Goal: Task Accomplishment & Management: Use online tool/utility

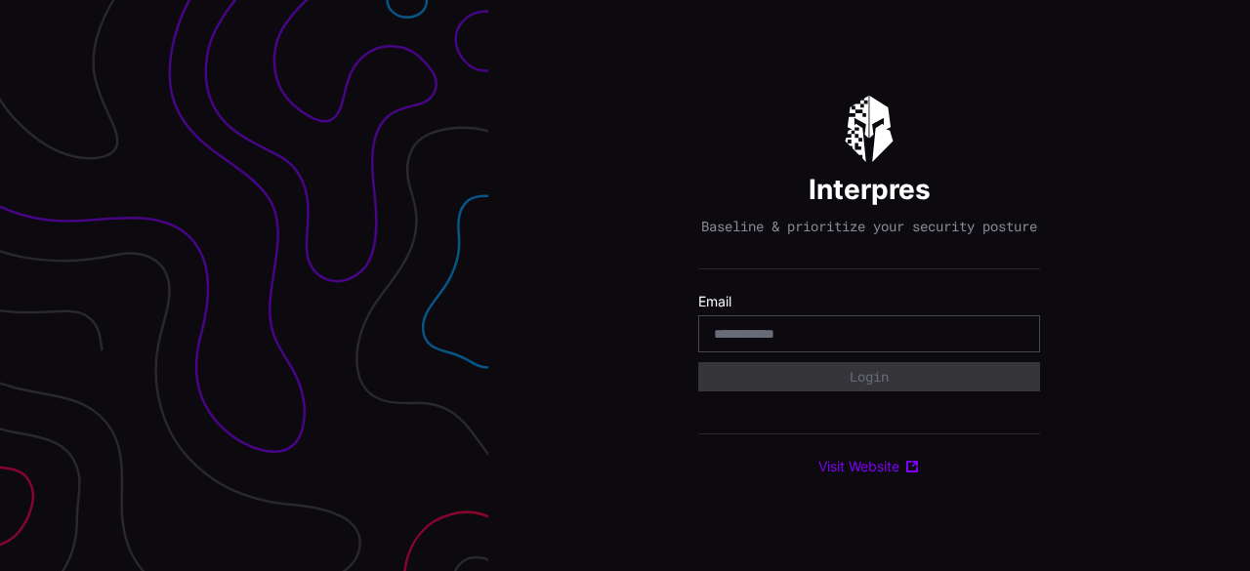
click at [783, 363] on form "Email Login" at bounding box center [869, 343] width 342 height 100
click at [781, 326] on div at bounding box center [869, 334] width 342 height 37
click at [788, 343] on input "email" at bounding box center [869, 334] width 311 height 18
type input "**********"
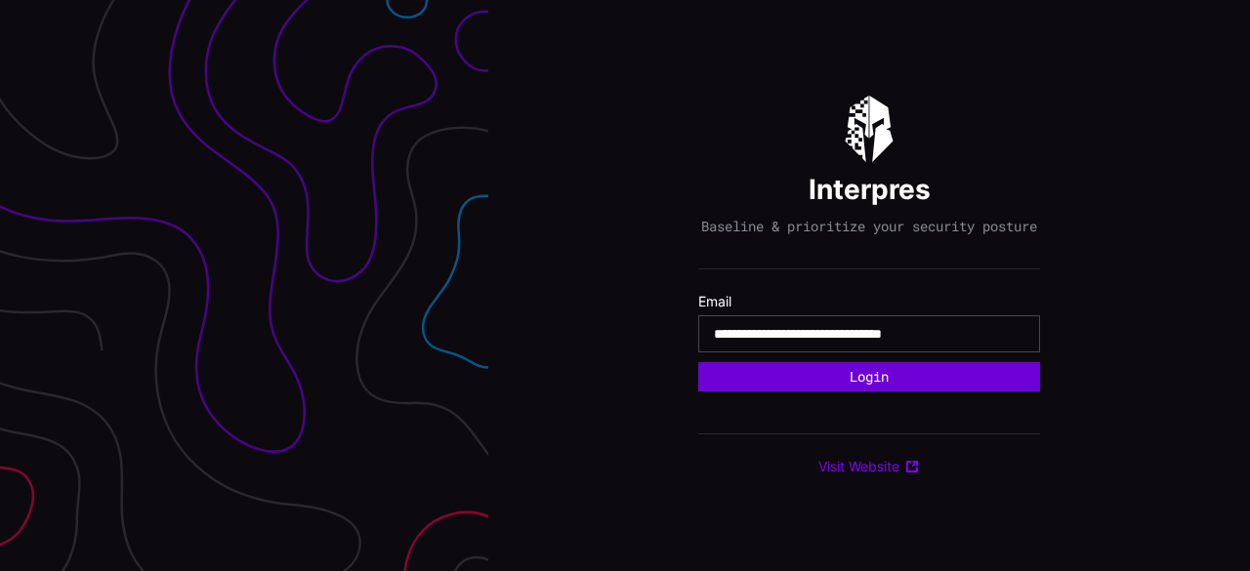
click at [881, 392] on button "Login" at bounding box center [869, 376] width 342 height 29
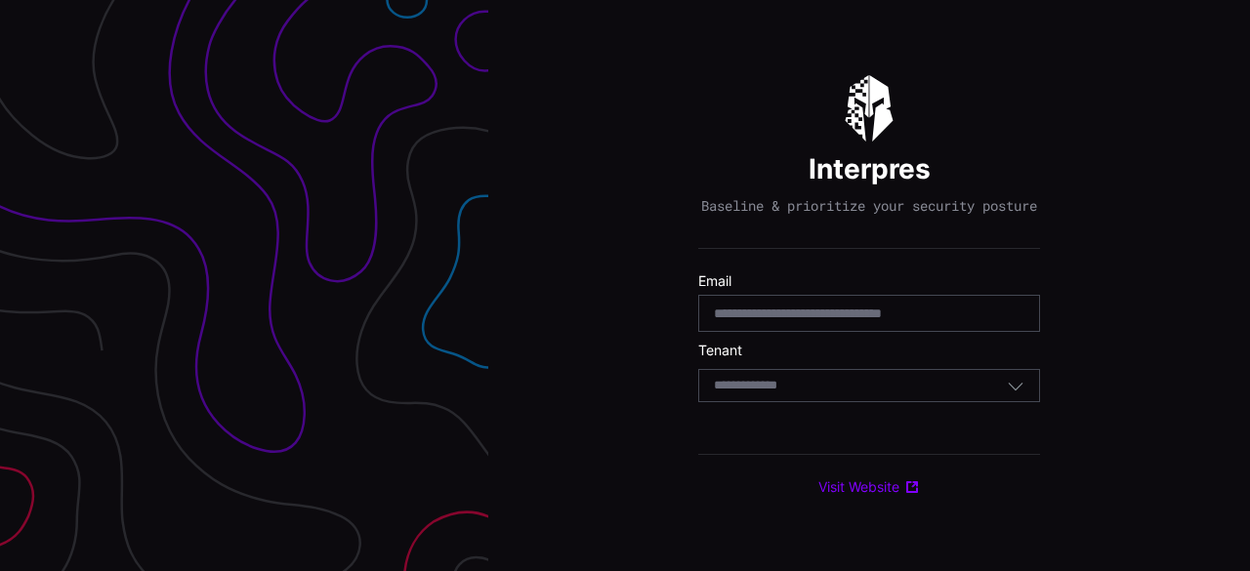
click at [849, 395] on div "Select Tenant" at bounding box center [860, 386] width 293 height 18
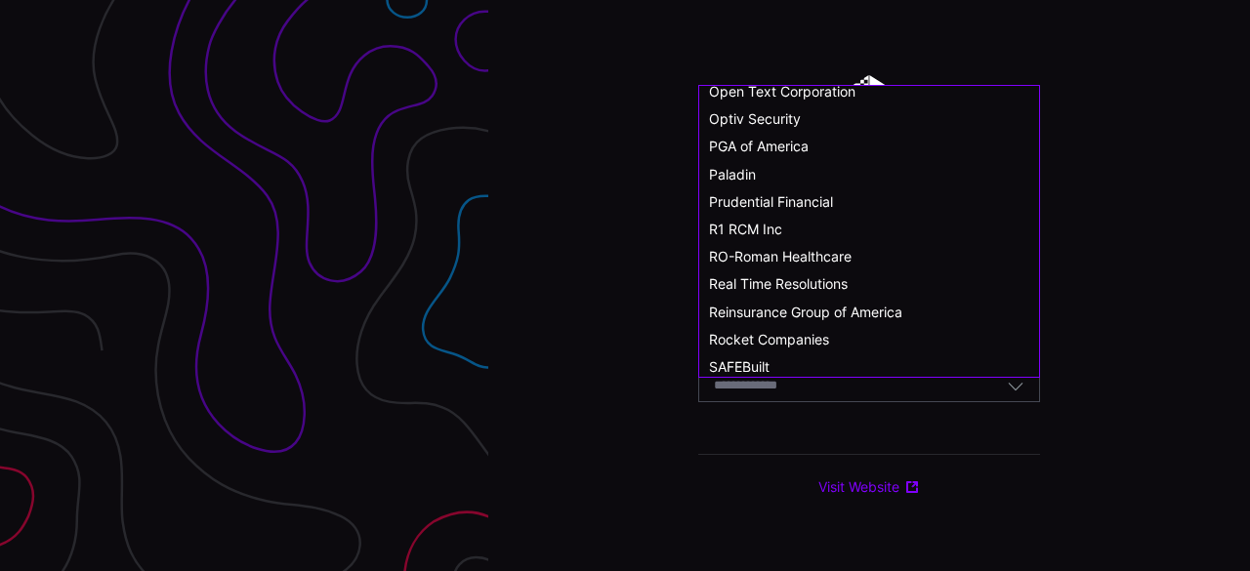
scroll to position [977, 0]
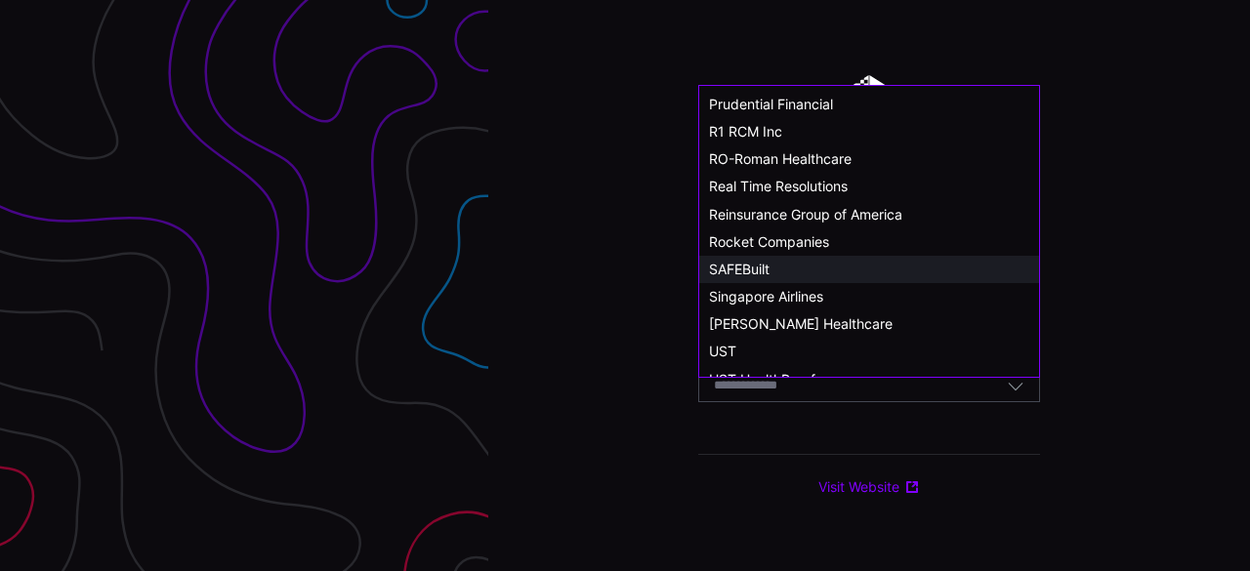
click at [786, 275] on div "SAFEBuilt" at bounding box center [869, 270] width 320 height 18
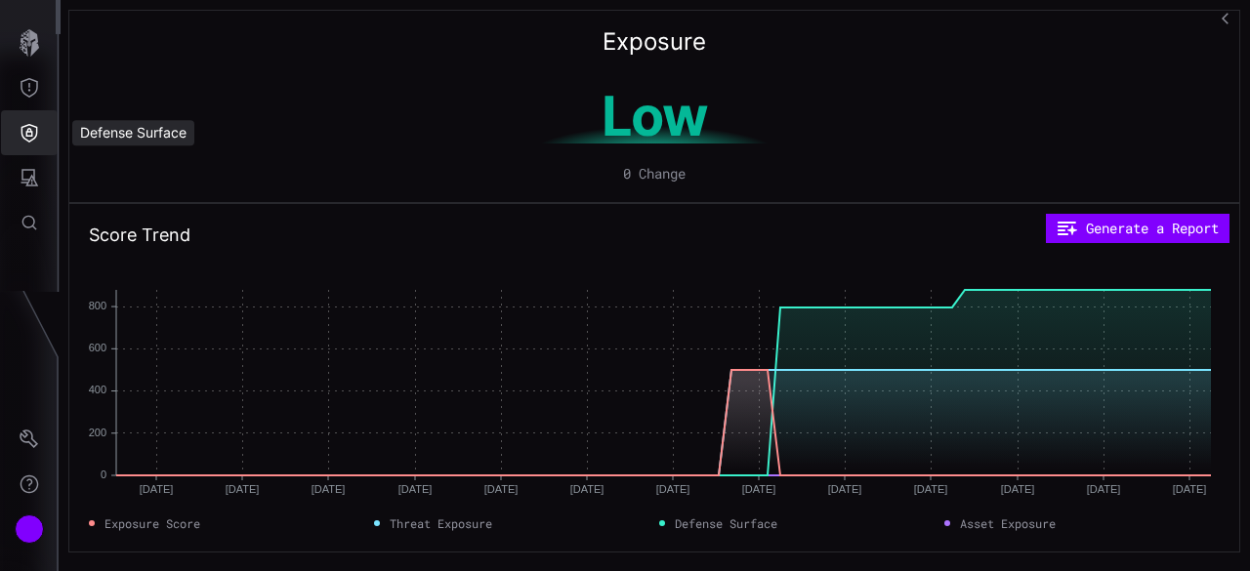
click at [33, 139] on icon "Defense Surface" at bounding box center [29, 133] width 17 height 19
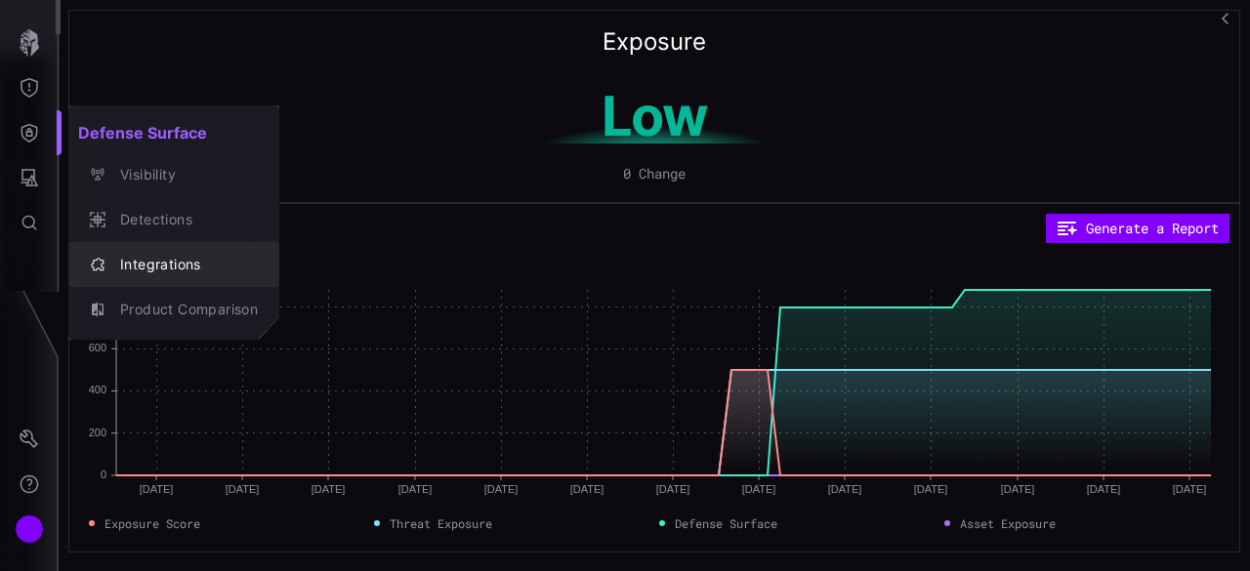
click at [143, 261] on div "Integrations" at bounding box center [184, 265] width 148 height 24
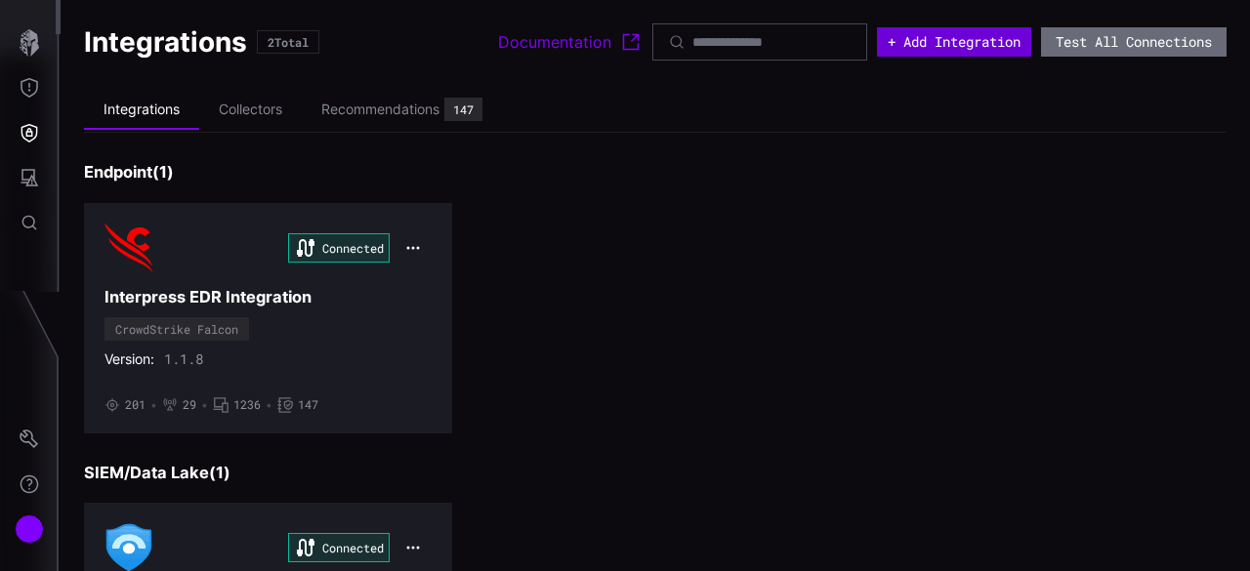
click at [965, 50] on button "+ Add Integration" at bounding box center [954, 41] width 154 height 29
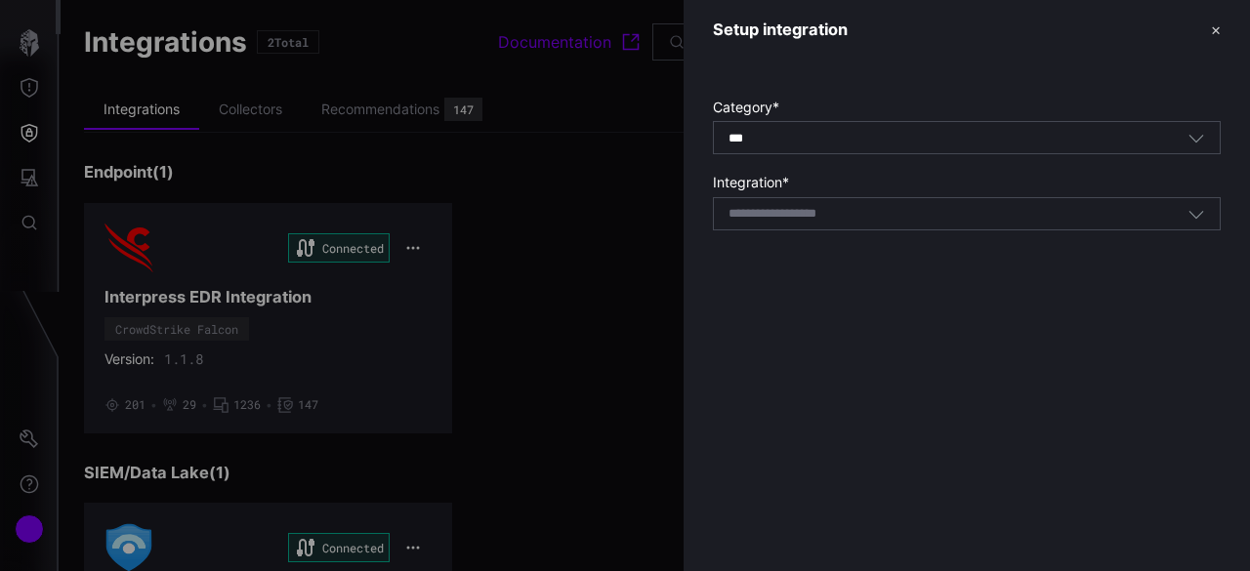
click at [860, 144] on div "*** All" at bounding box center [958, 139] width 459 height 18
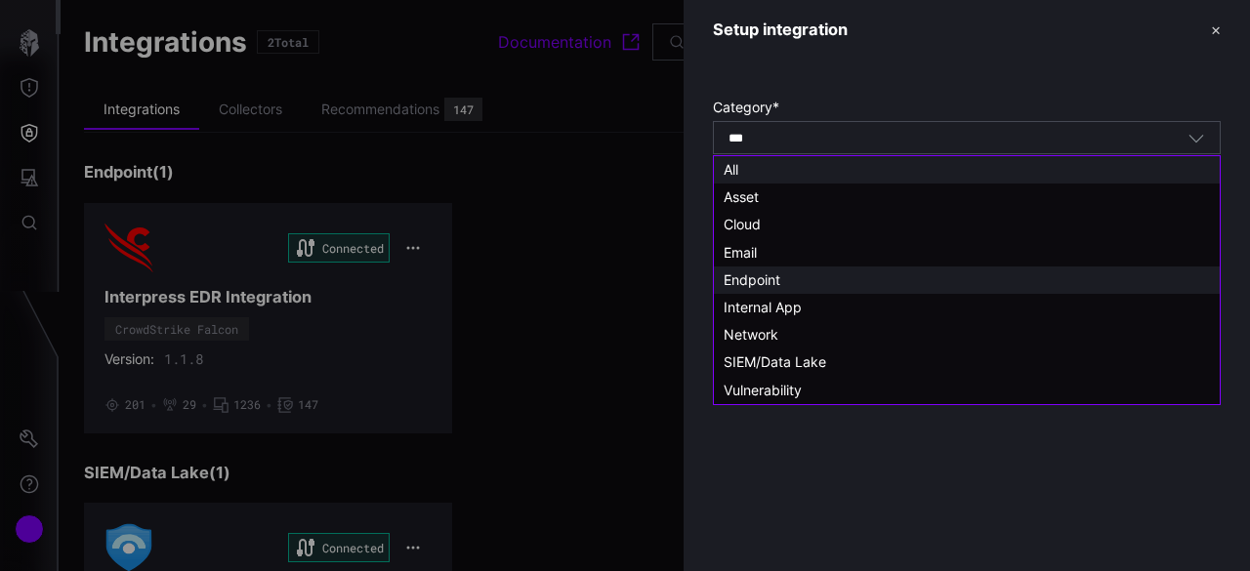
click at [785, 287] on div "Endpoint" at bounding box center [967, 281] width 486 height 18
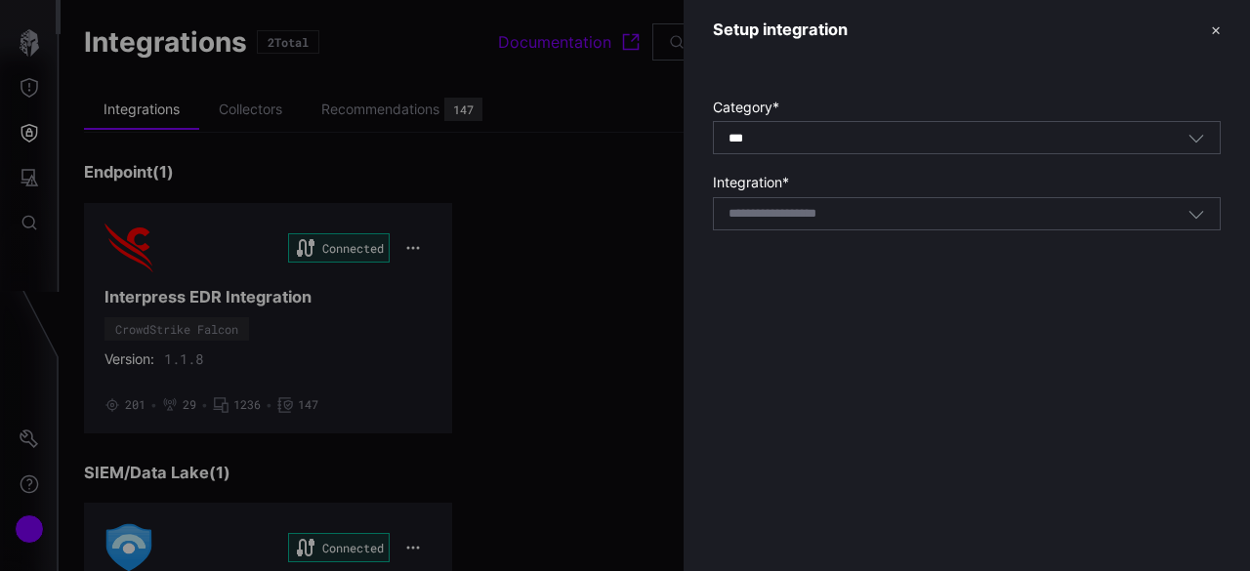
type input "********"
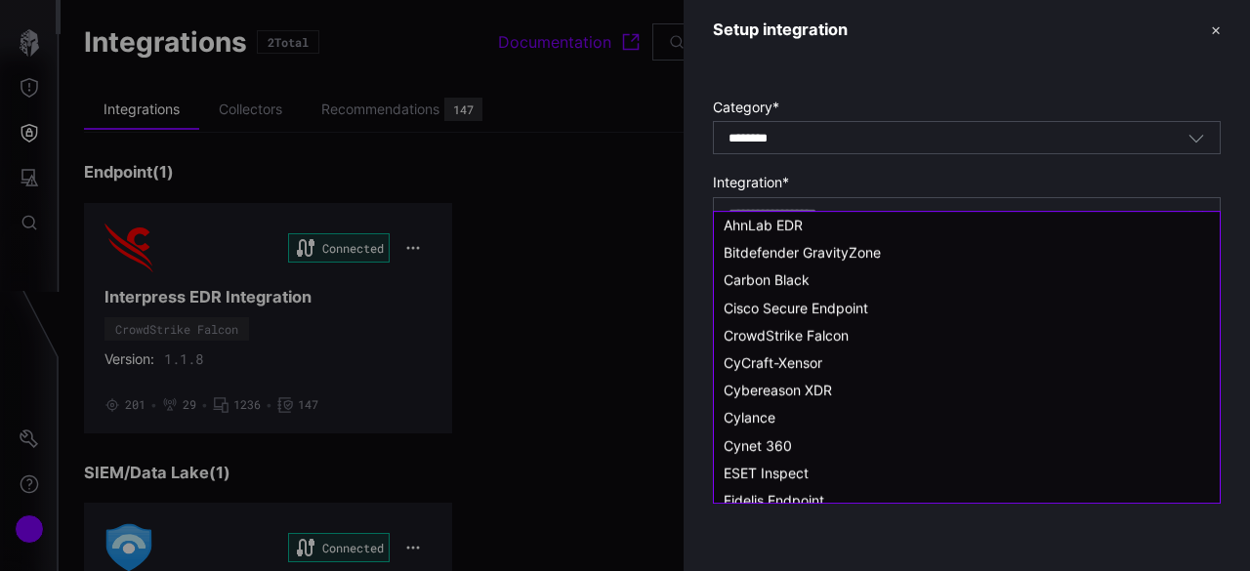
click at [808, 217] on input at bounding box center [798, 214] width 139 height 17
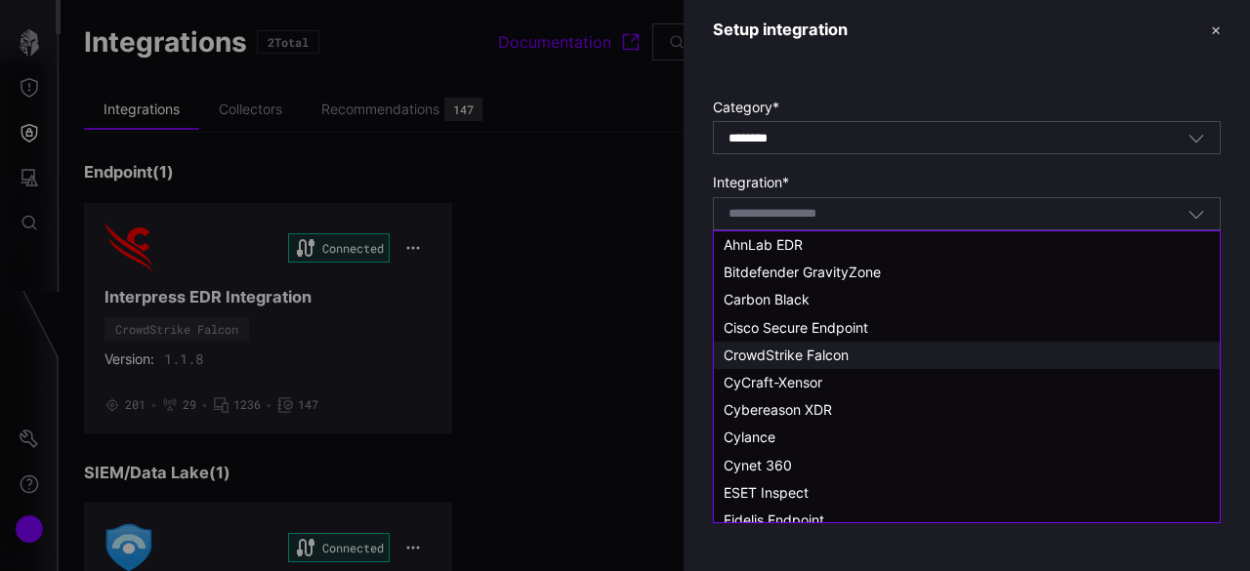
click at [810, 355] on span "CrowdStrike Falcon" at bounding box center [786, 355] width 125 height 17
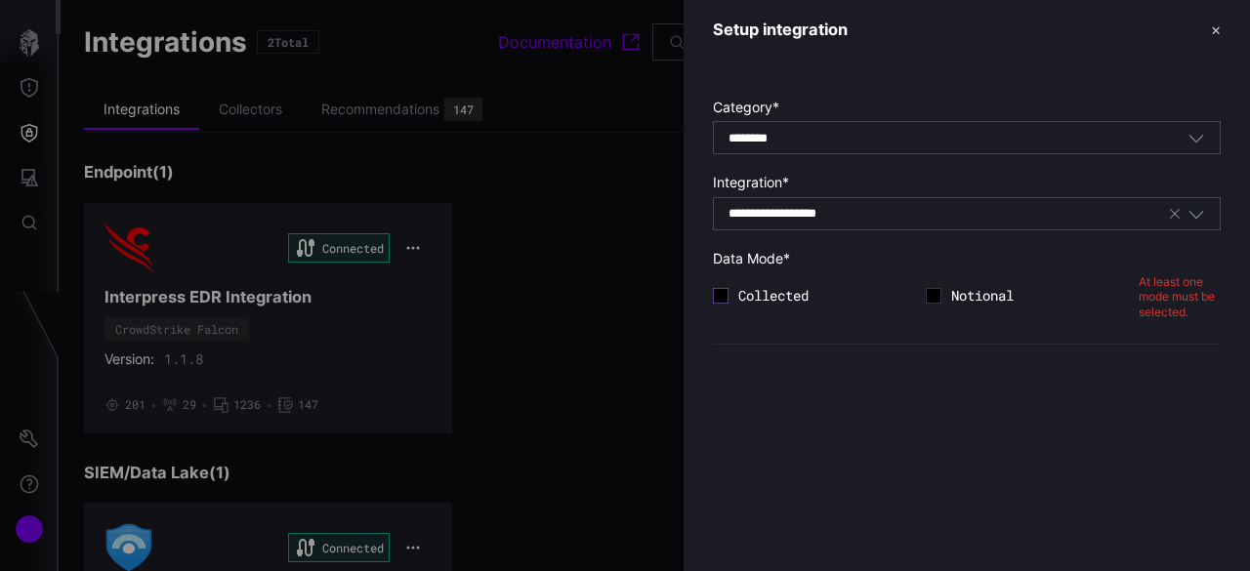
type input "**********"
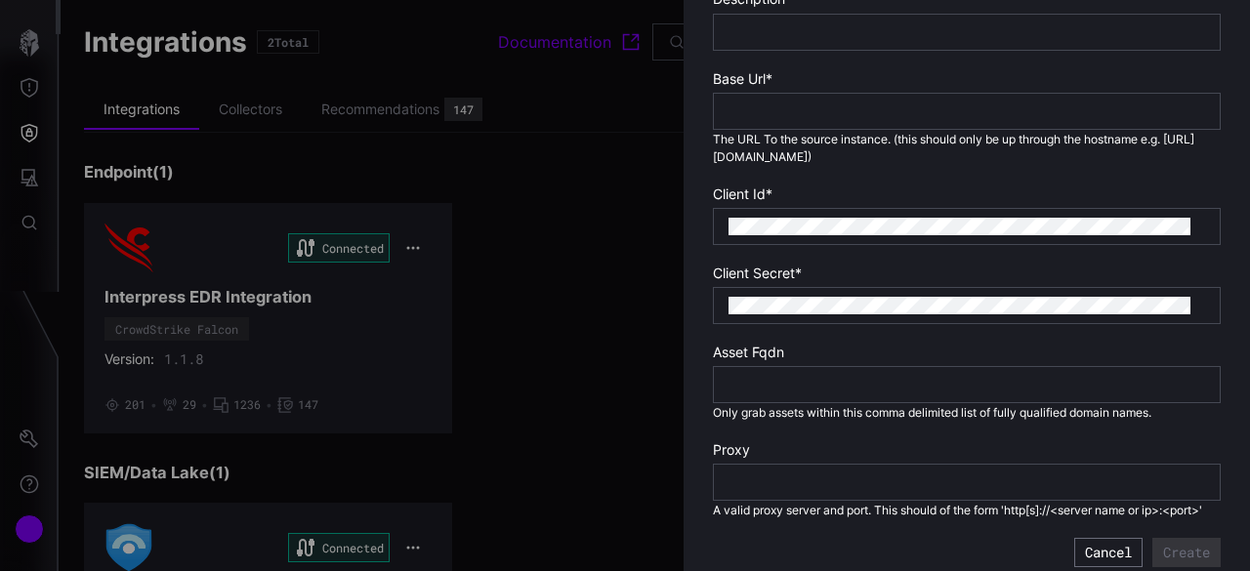
scroll to position [438, 0]
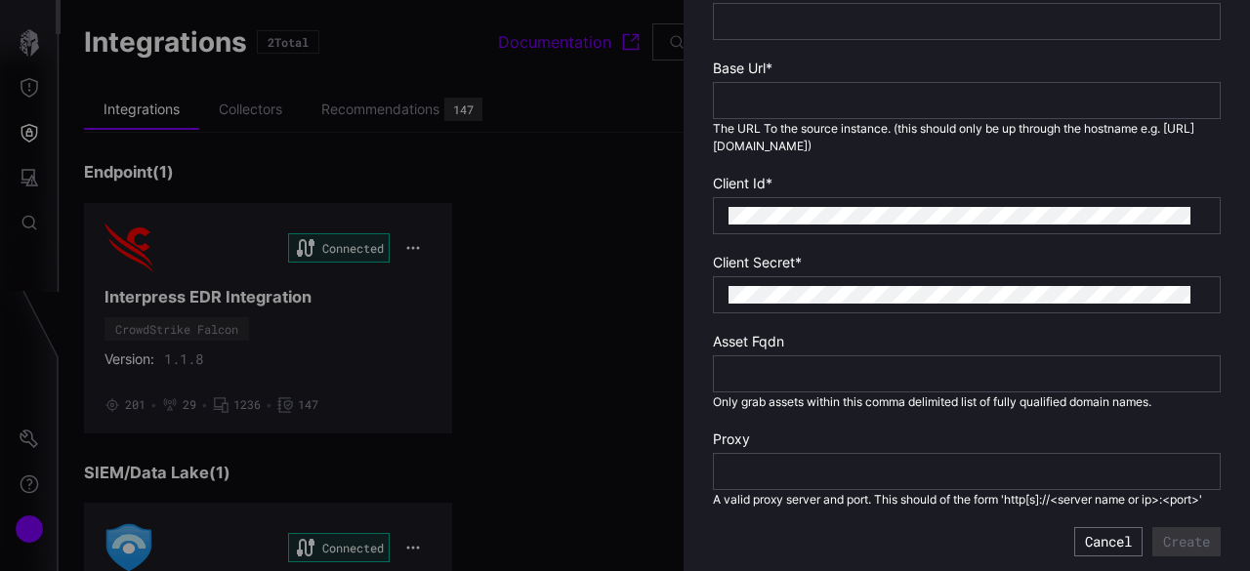
click at [620, 441] on div at bounding box center [625, 285] width 1250 height 571
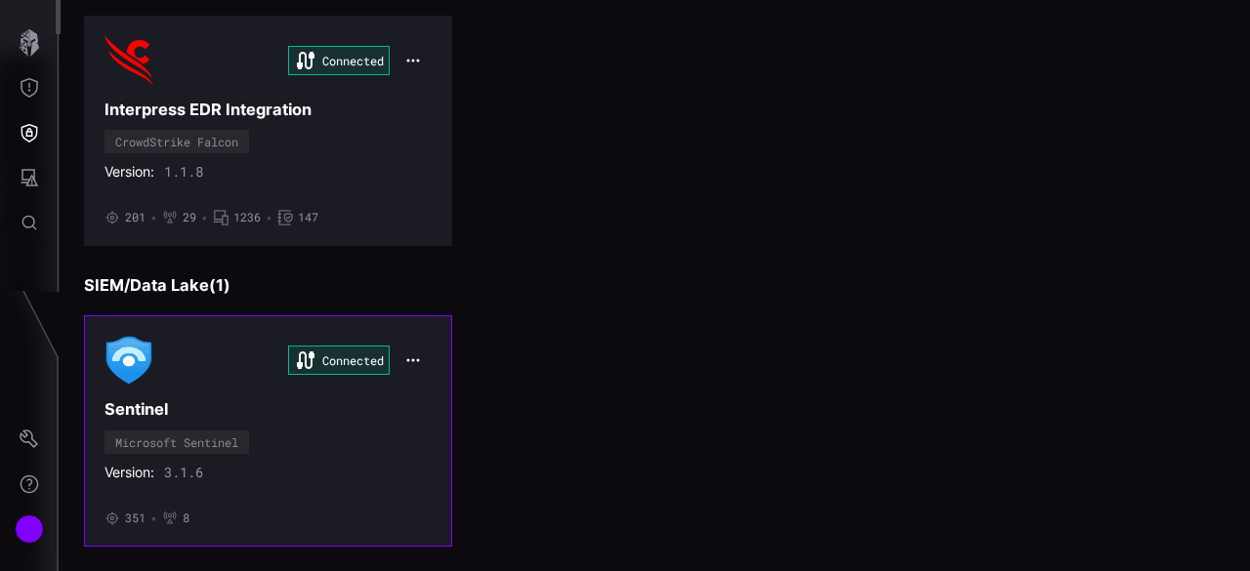
scroll to position [195, 0]
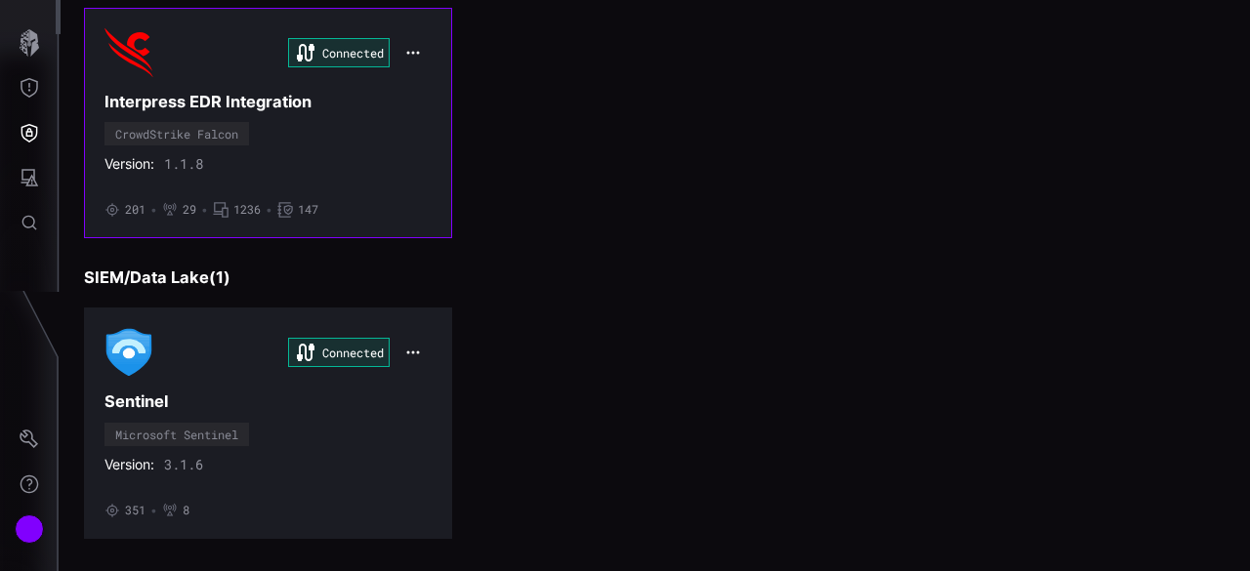
click at [411, 56] on icon "button" at bounding box center [413, 53] width 16 height 16
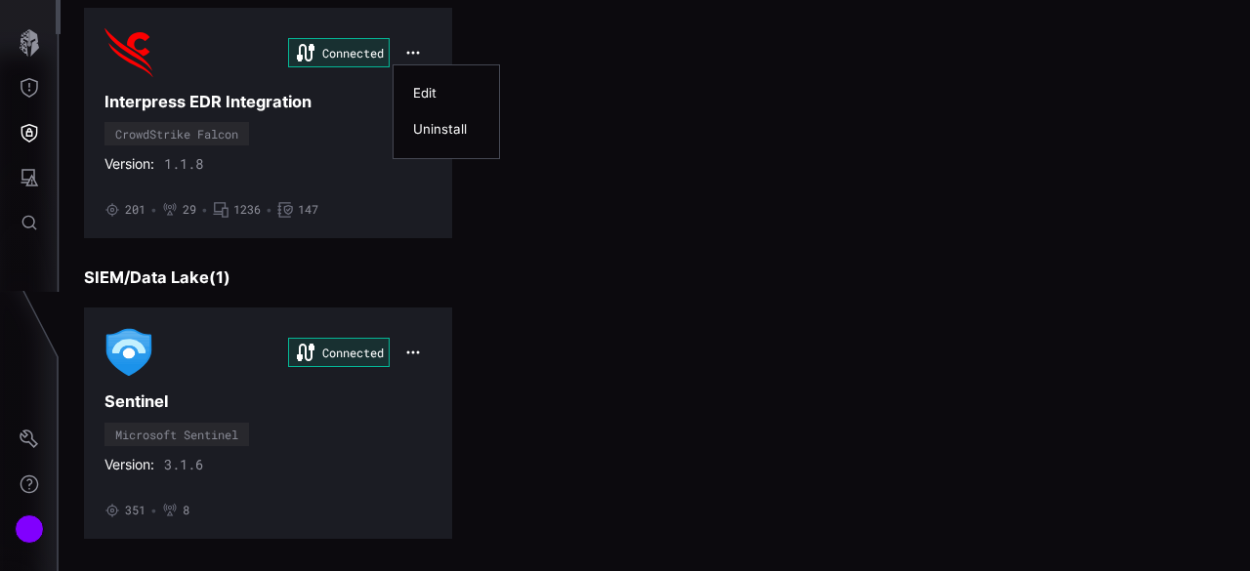
click at [453, 95] on div "Edit" at bounding box center [446, 93] width 66 height 17
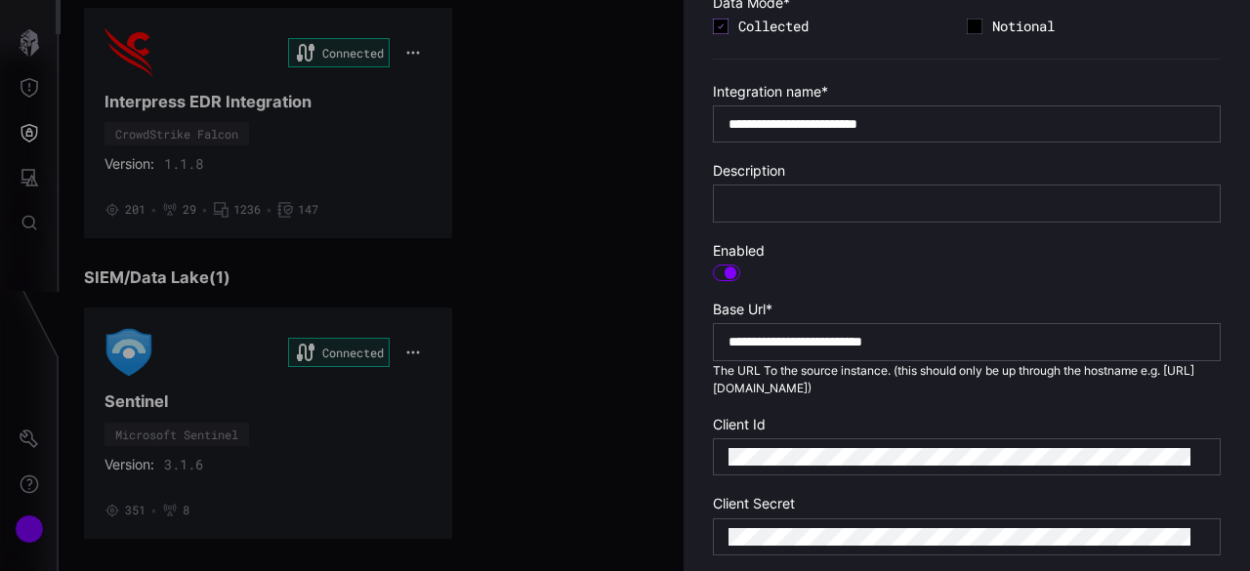
scroll to position [422, 0]
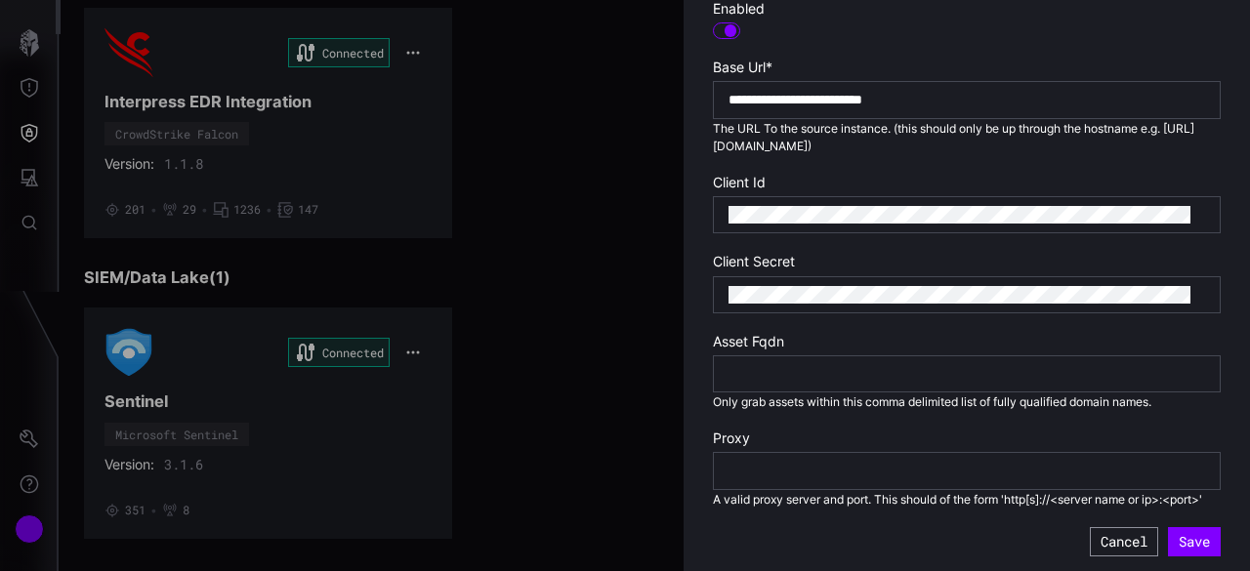
click at [1118, 544] on button "Cancel" at bounding box center [1124, 542] width 68 height 29
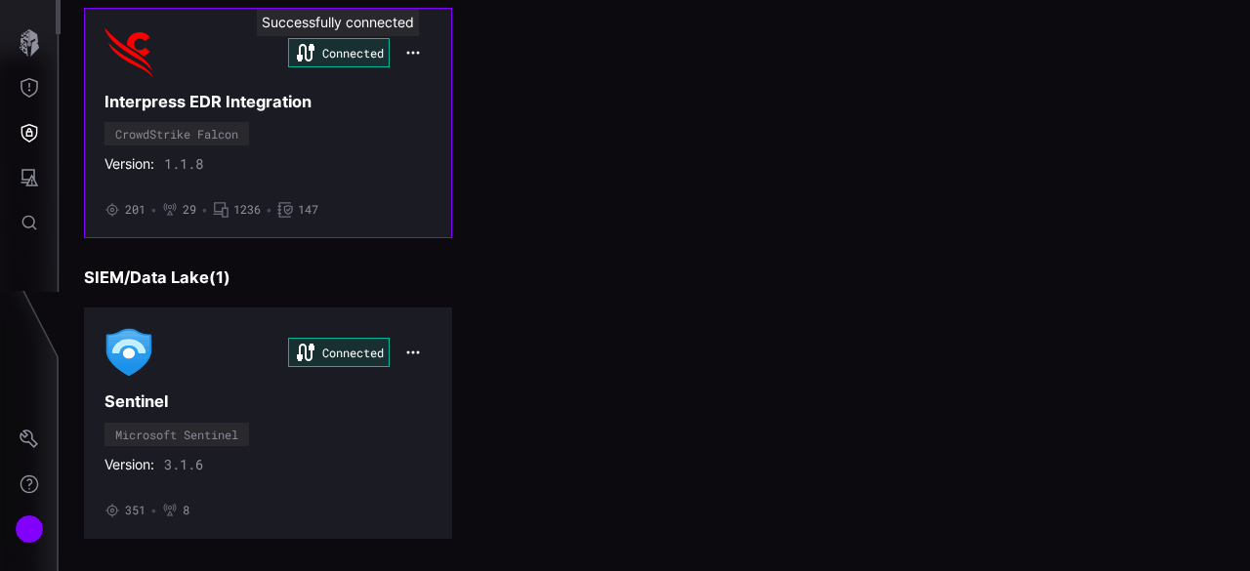
click at [333, 55] on div "Connected" at bounding box center [339, 52] width 102 height 29
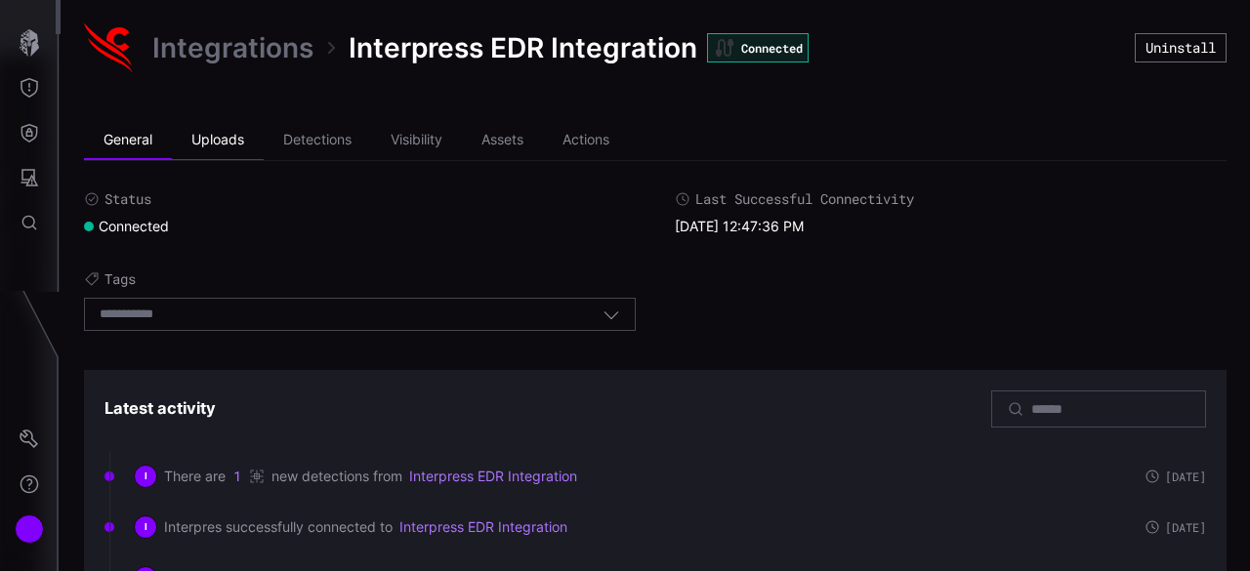
click at [228, 139] on li "Uploads" at bounding box center [218, 140] width 92 height 39
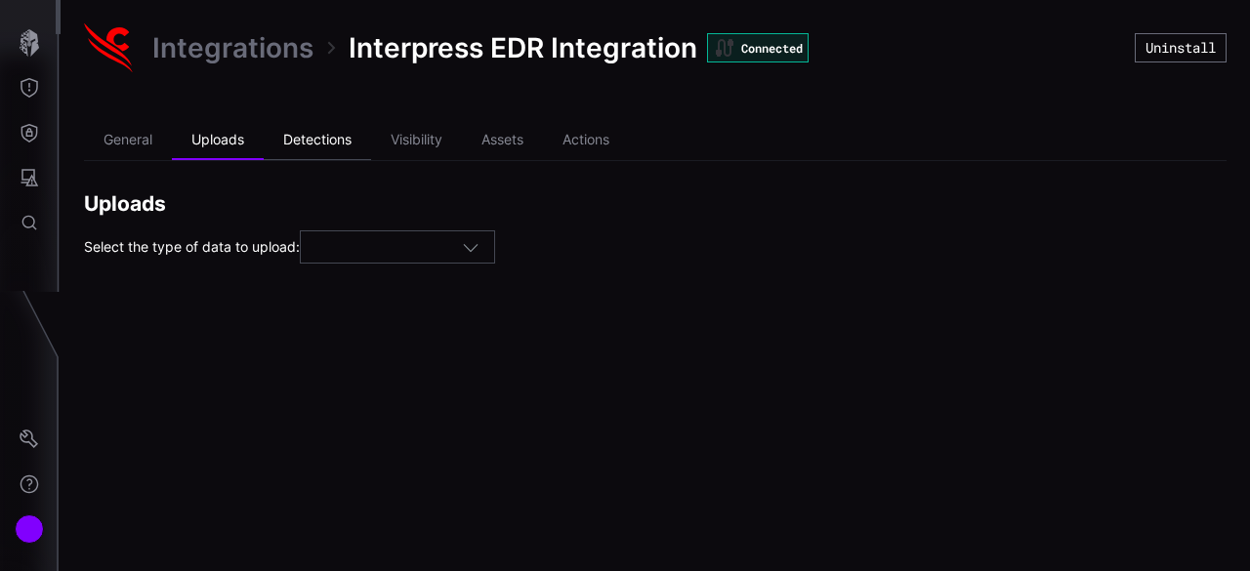
click at [324, 144] on li "Detections" at bounding box center [317, 140] width 107 height 39
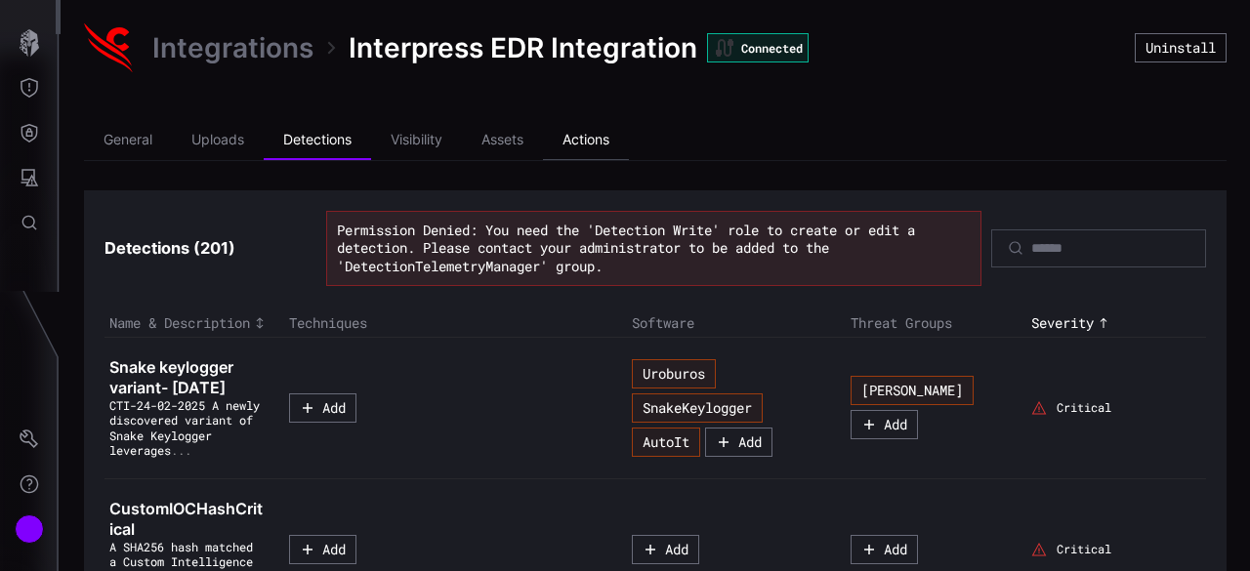
click at [593, 146] on li "Actions" at bounding box center [586, 140] width 86 height 39
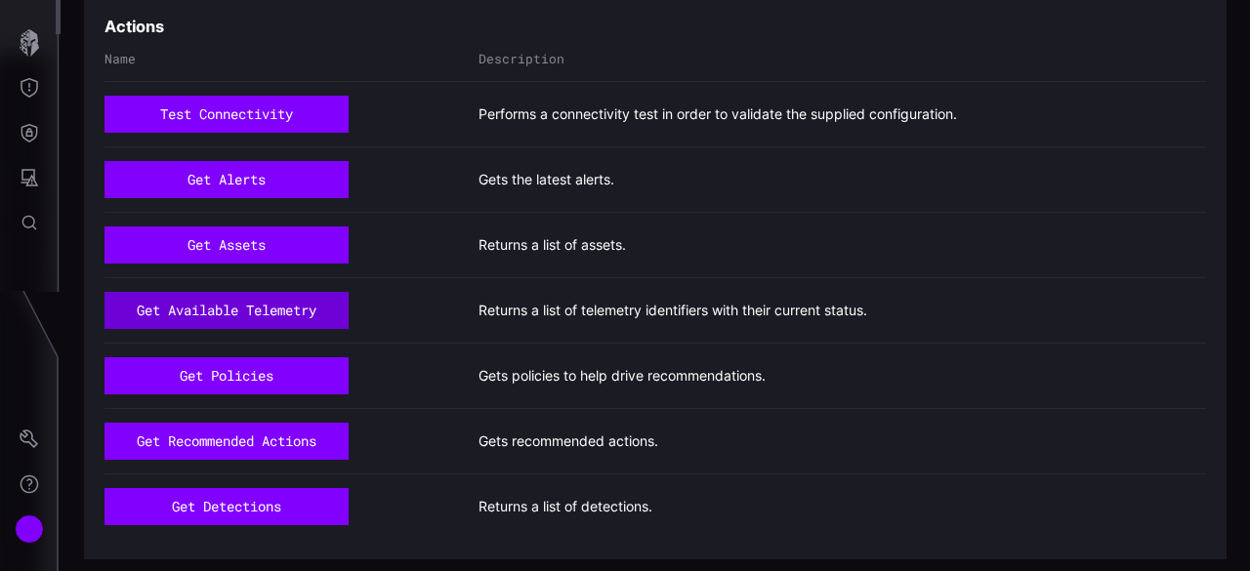
scroll to position [195, 0]
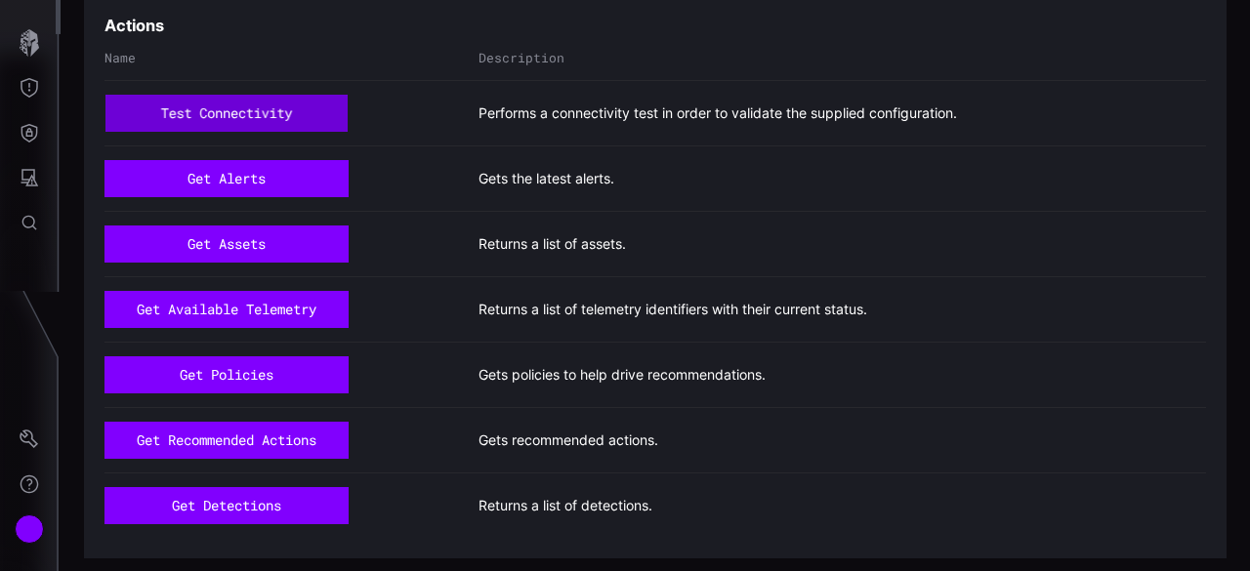
click at [261, 116] on button "test connectivity" at bounding box center [226, 114] width 241 height 37
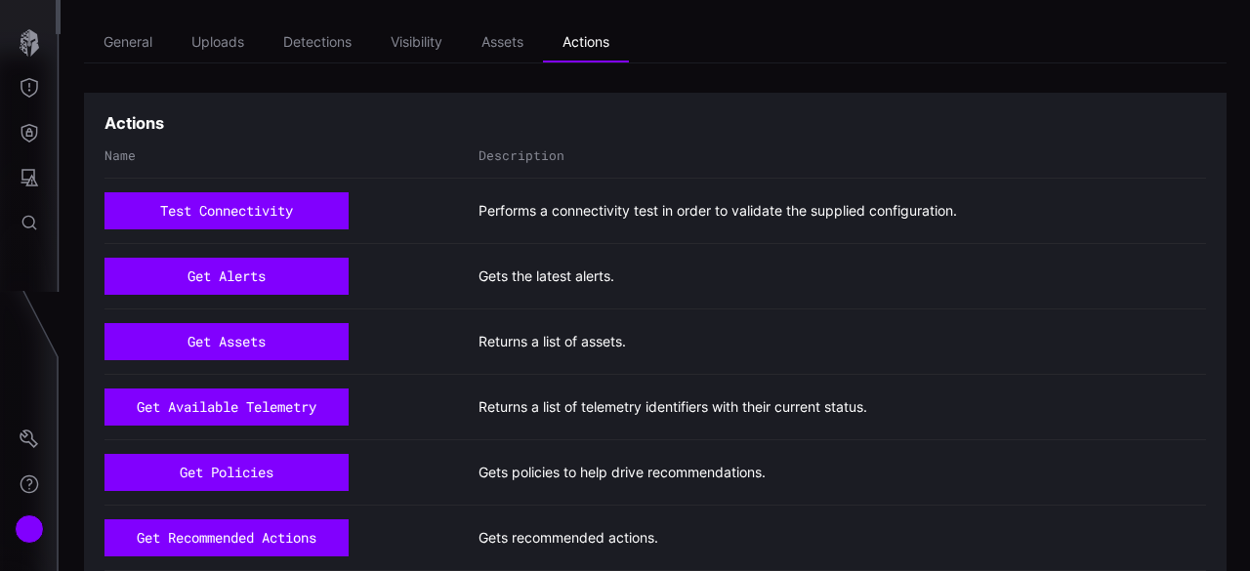
scroll to position [0, 0]
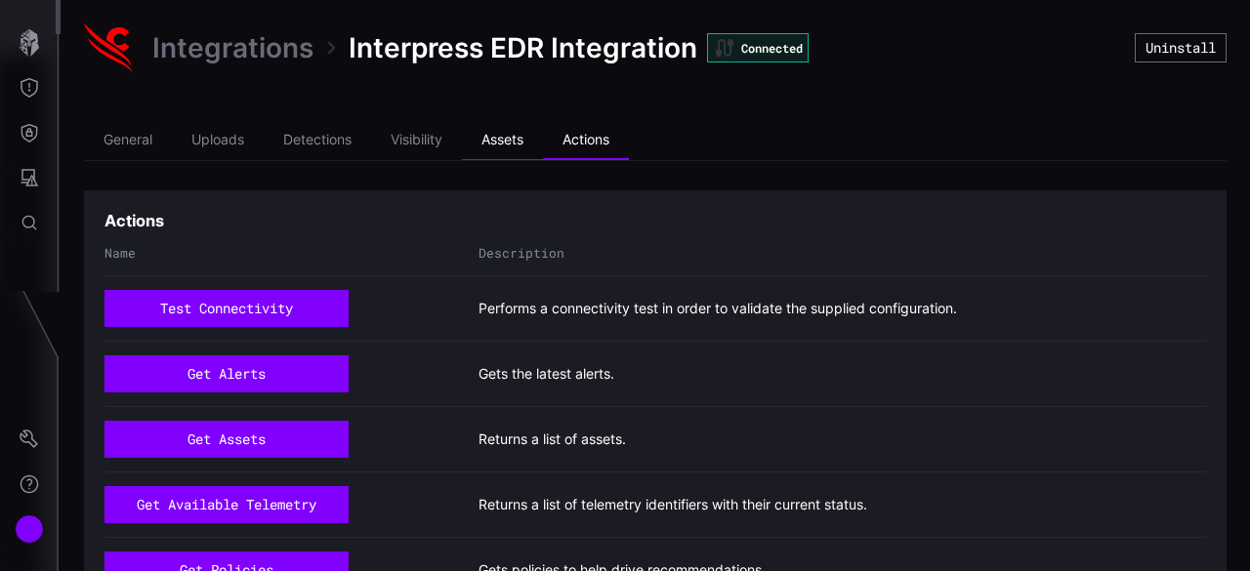
click at [469, 145] on li "Assets" at bounding box center [502, 140] width 81 height 39
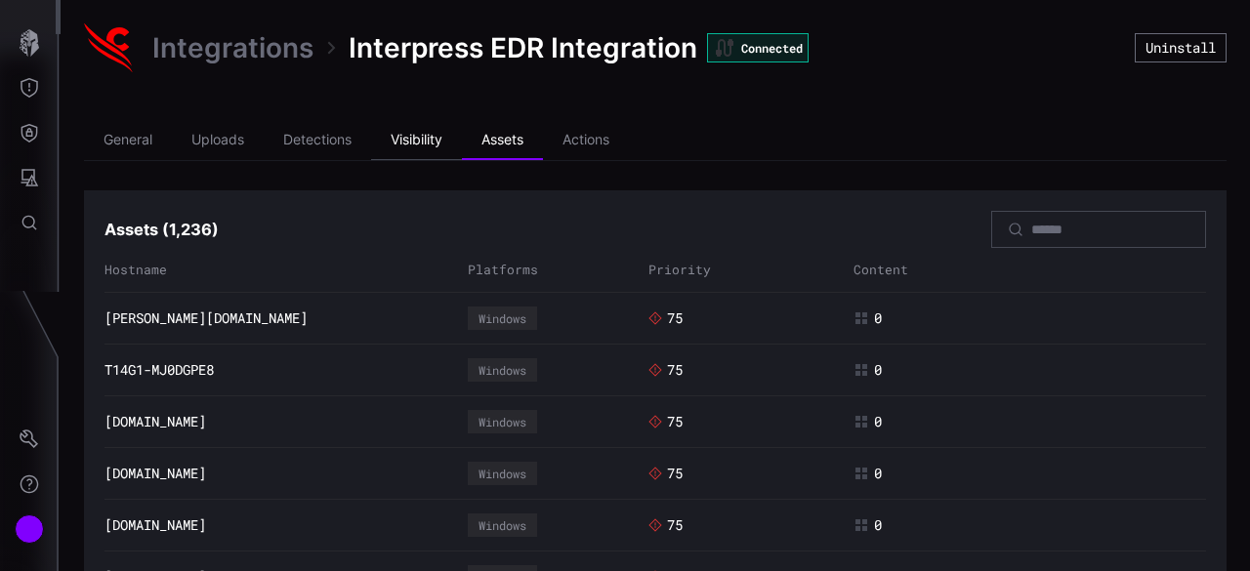
click at [424, 144] on li "Visibility" at bounding box center [416, 140] width 91 height 39
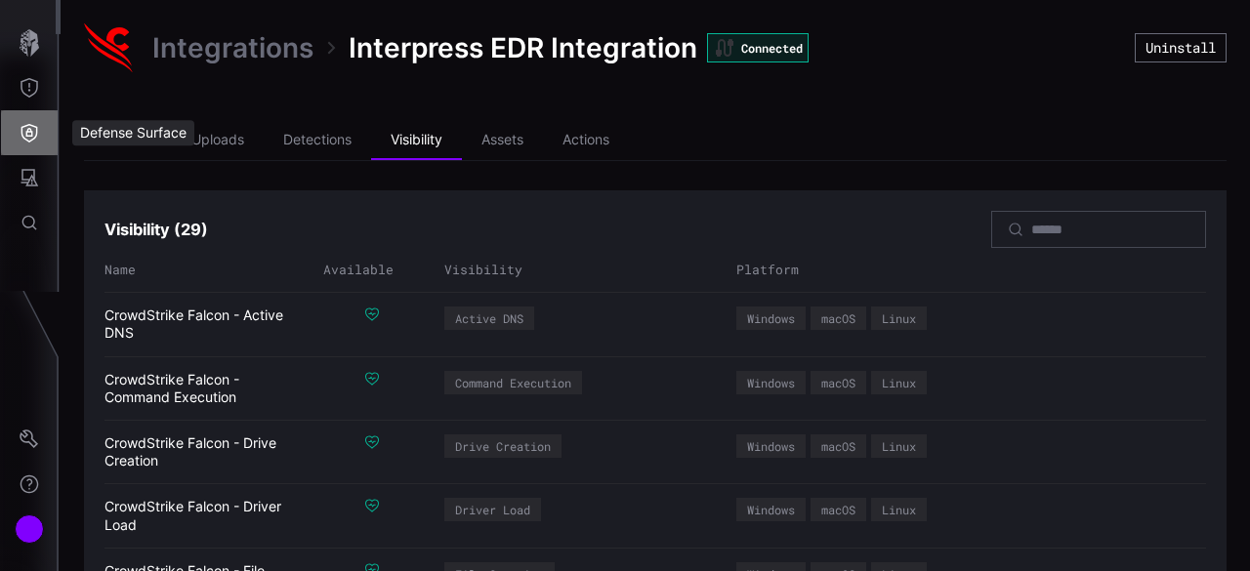
click at [34, 136] on icon "Defense Surface" at bounding box center [30, 133] width 20 height 20
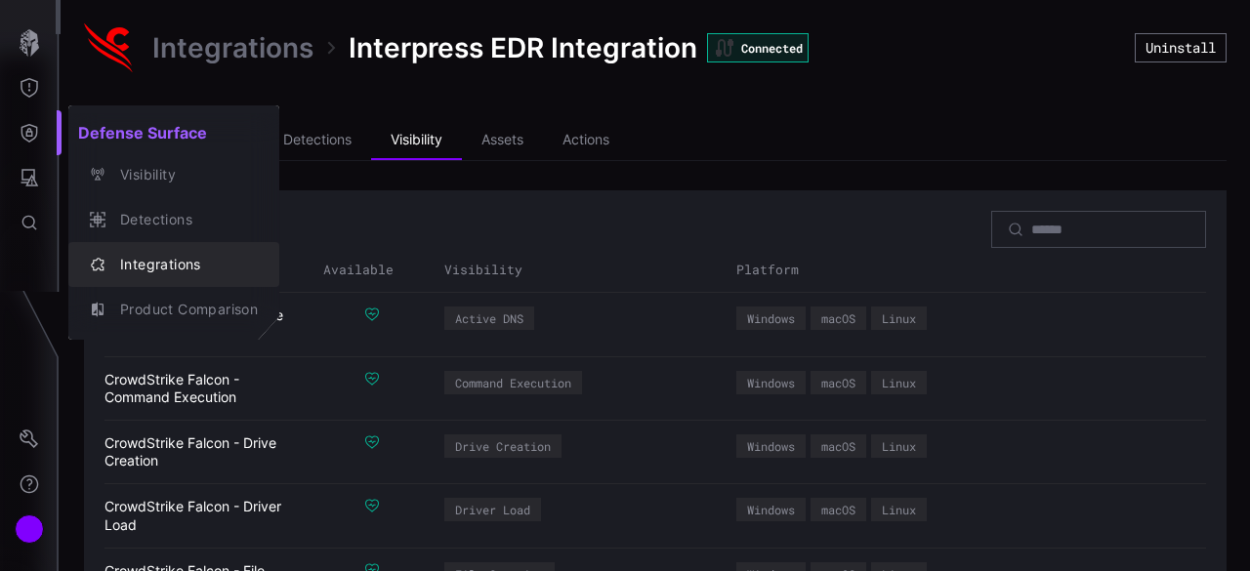
click at [169, 258] on div "Integrations" at bounding box center [184, 265] width 148 height 24
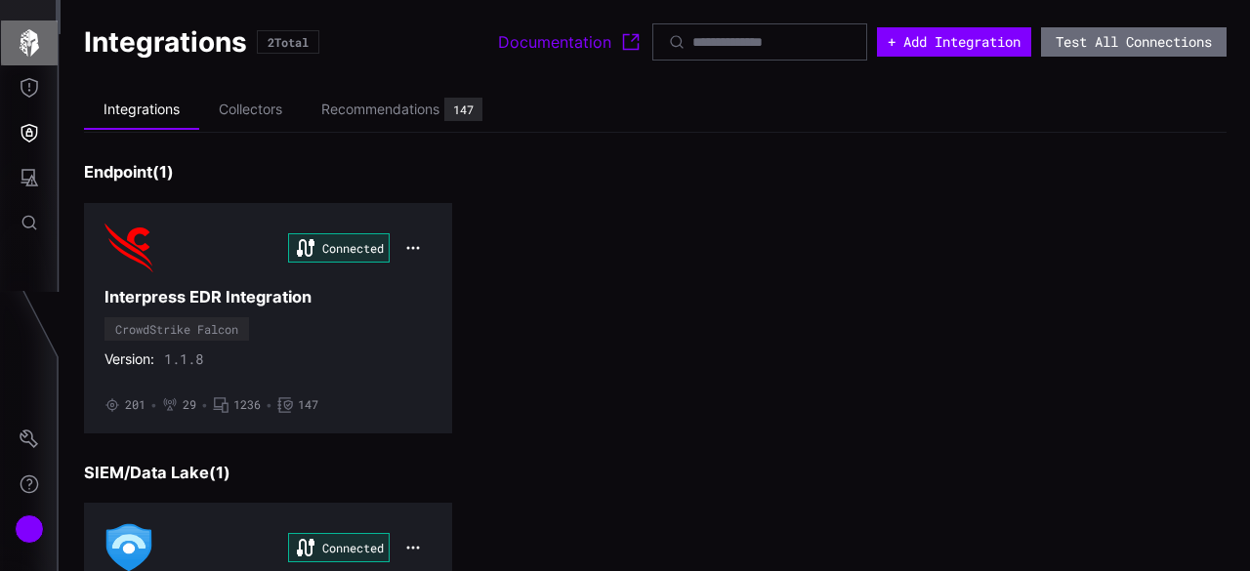
click at [31, 54] on icon "button" at bounding box center [30, 42] width 20 height 27
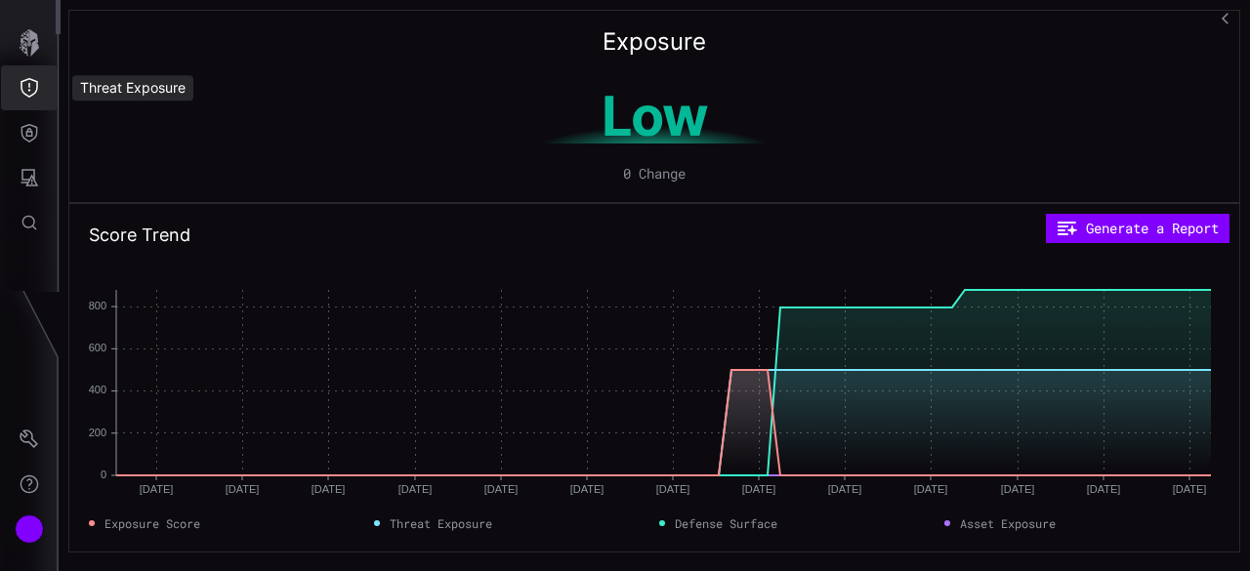
click at [31, 99] on button "Threat Exposure" at bounding box center [29, 87] width 57 height 45
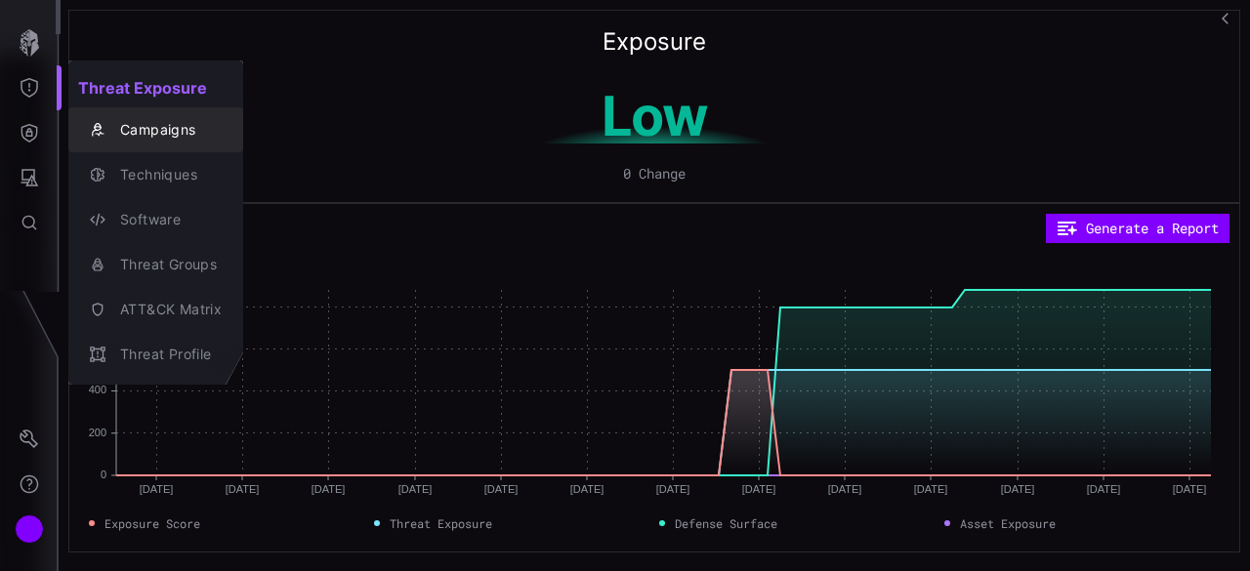
click at [200, 128] on div "Campaigns" at bounding box center [165, 130] width 111 height 24
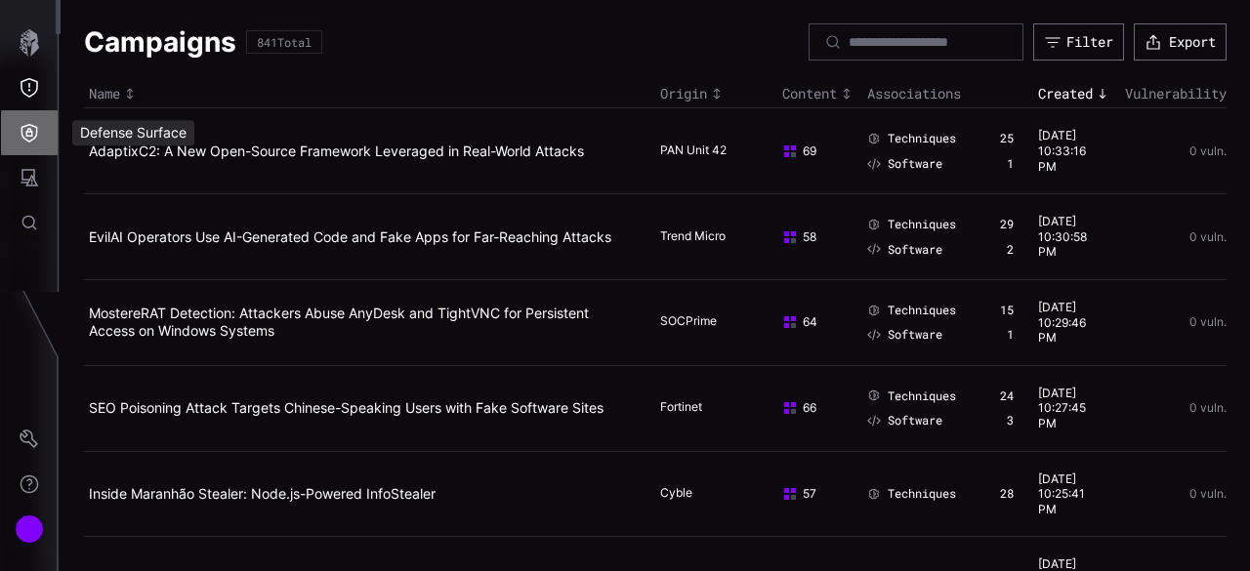
click at [27, 135] on icon "Defense Surface" at bounding box center [30, 133] width 20 height 20
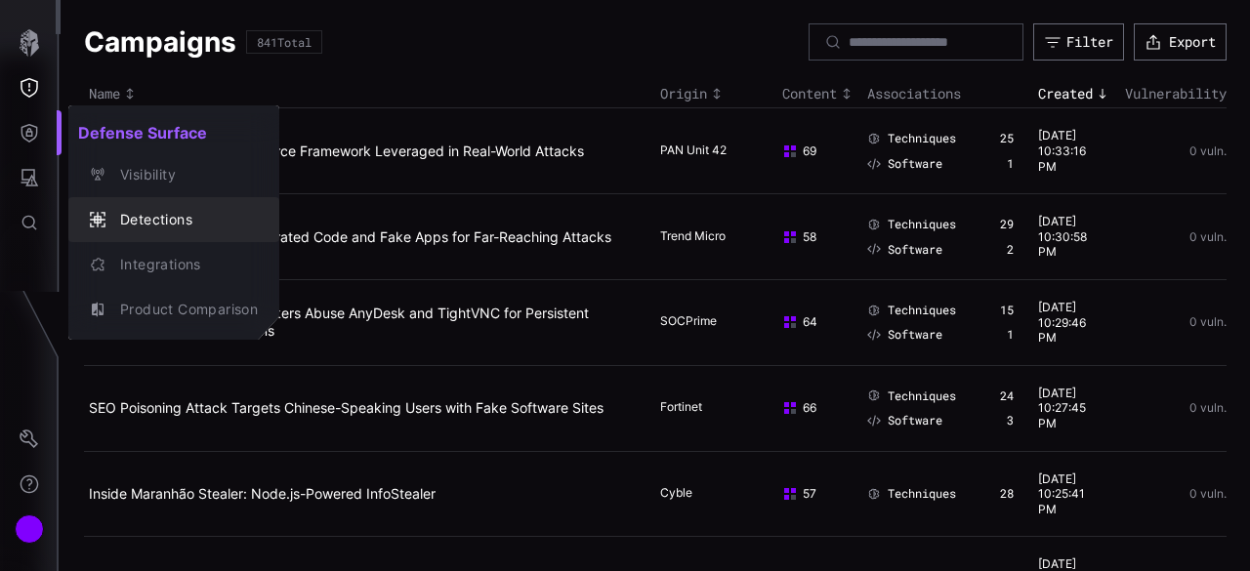
click at [182, 210] on div "Detections" at bounding box center [184, 220] width 148 height 24
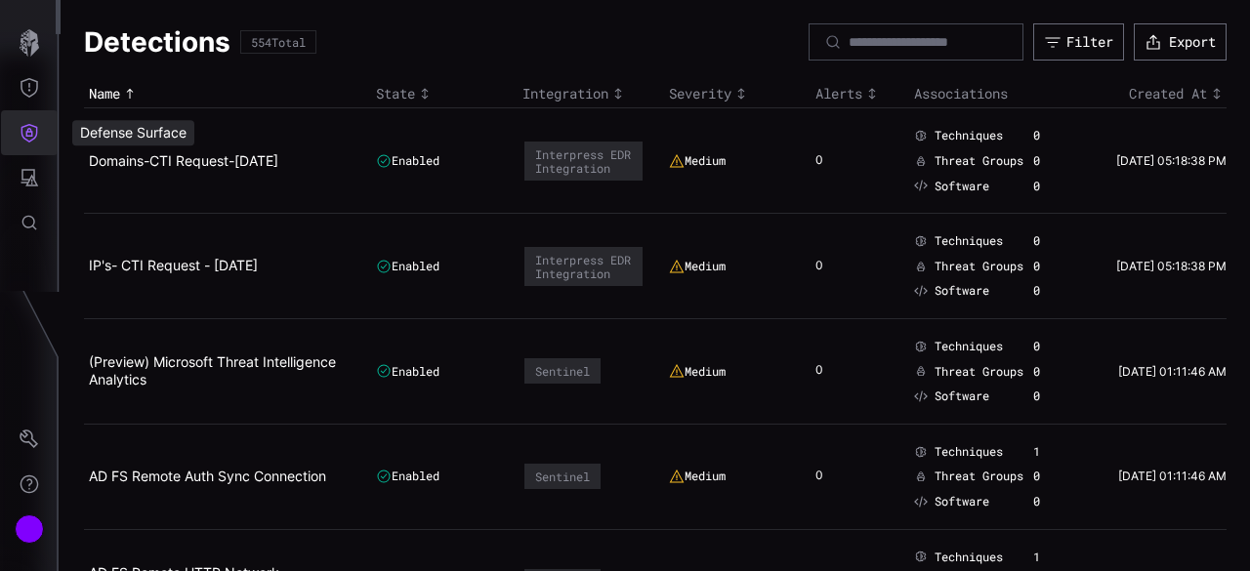
click at [35, 136] on icon "Defense Surface" at bounding box center [30, 133] width 20 height 20
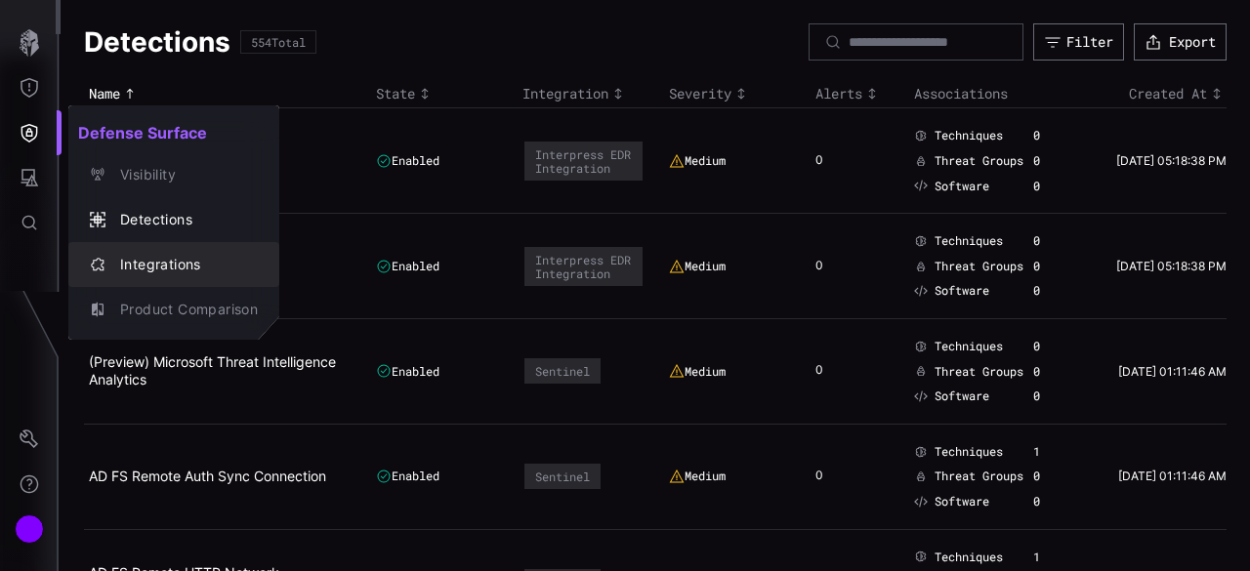
click at [141, 264] on div "Integrations" at bounding box center [184, 265] width 148 height 24
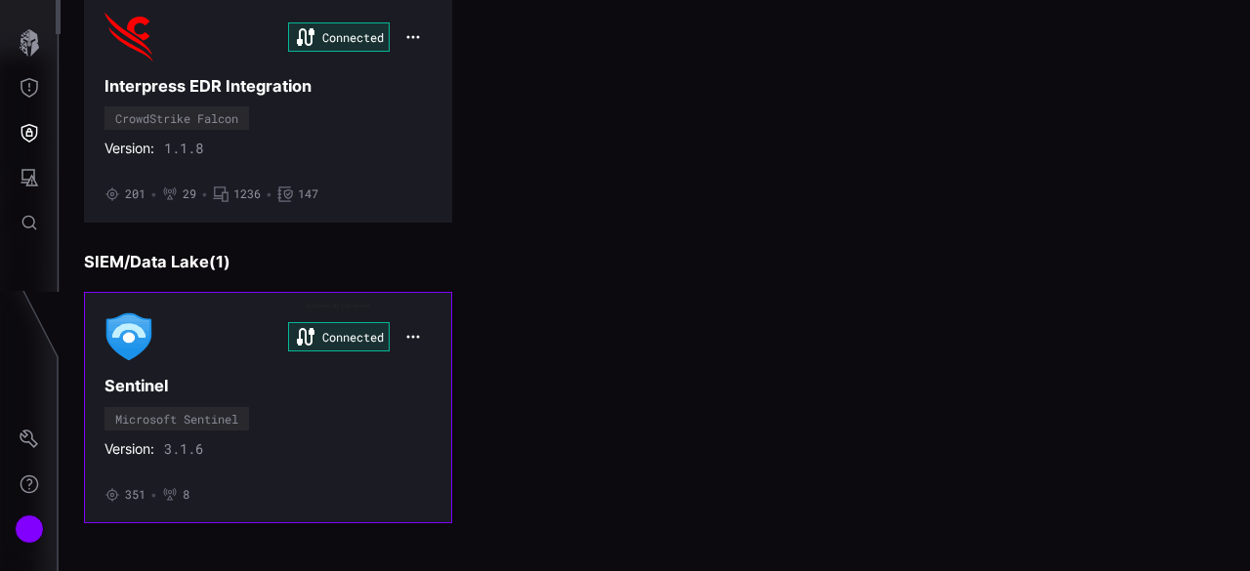
scroll to position [211, 0]
click at [409, 336] on icon "button" at bounding box center [412, 337] width 12 height 3
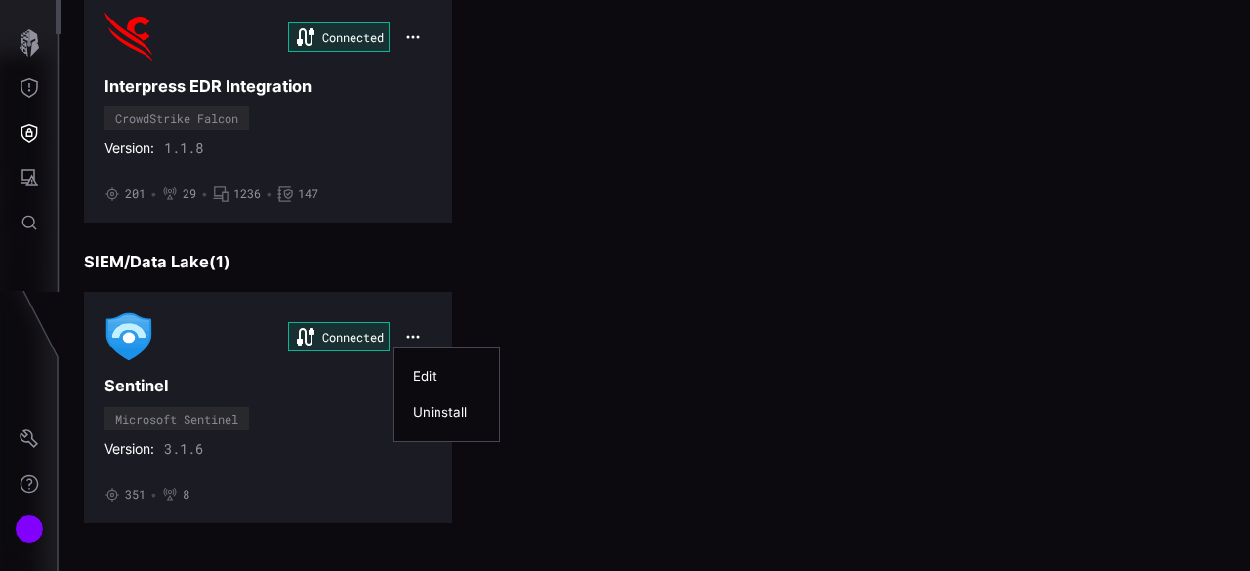
click at [432, 370] on div "Edit" at bounding box center [446, 376] width 66 height 17
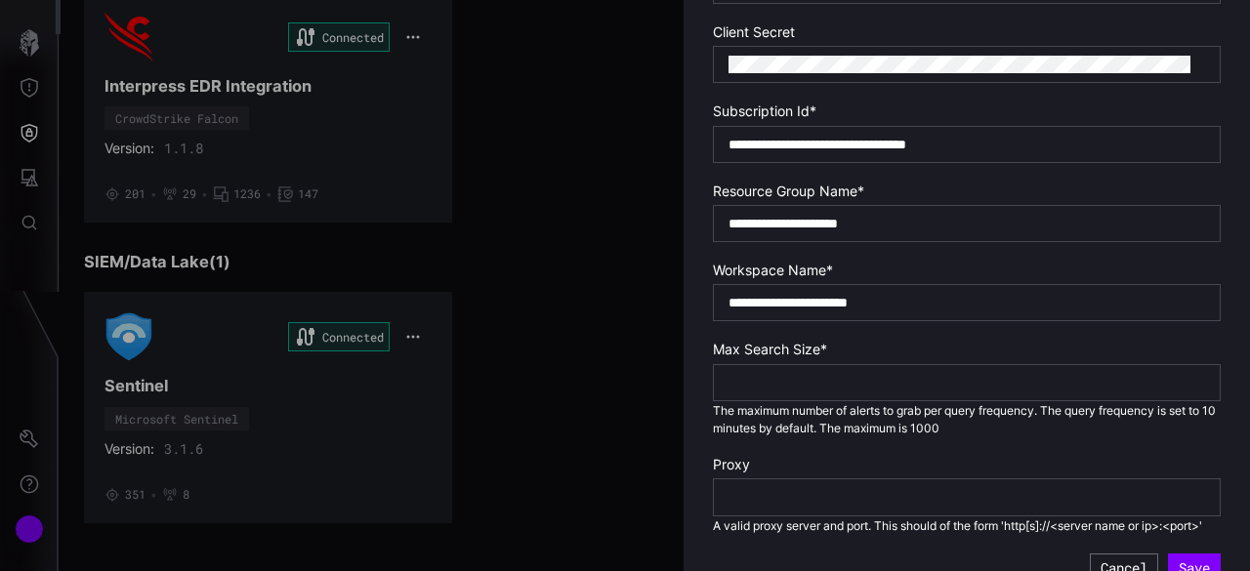
scroll to position [641, 0]
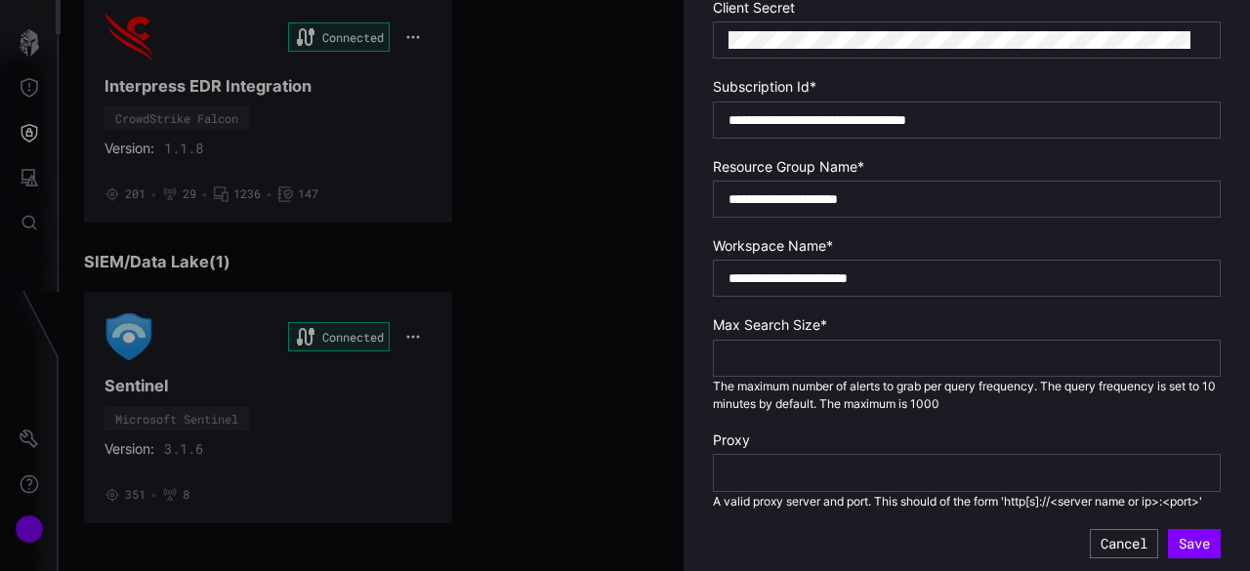
click at [469, 404] on div at bounding box center [625, 285] width 1250 height 571
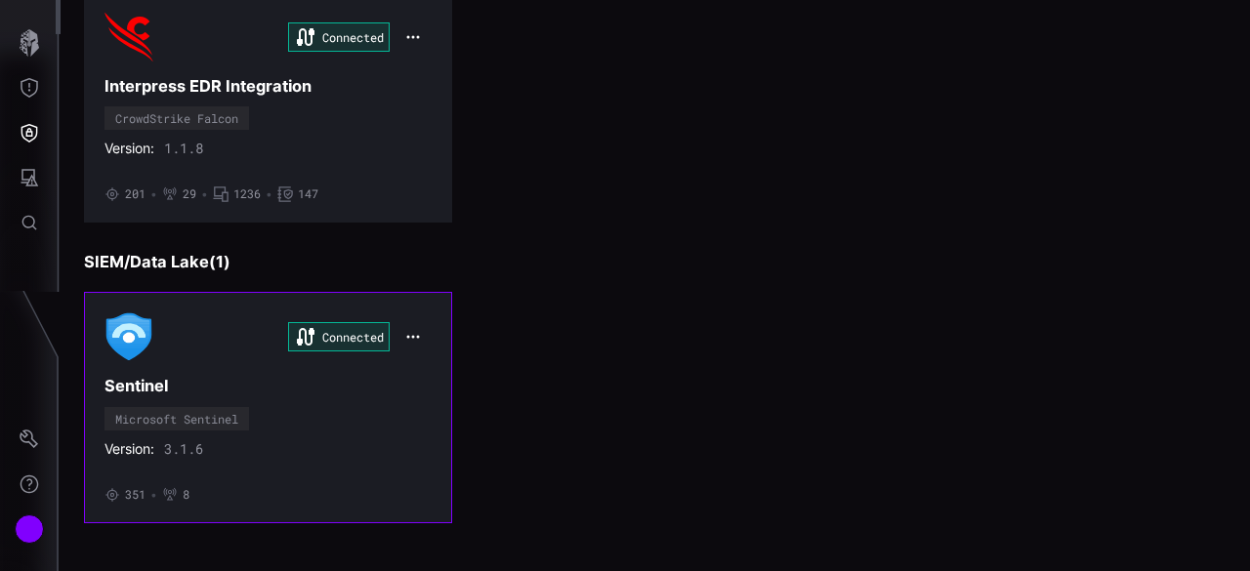
click at [408, 336] on icon "button" at bounding box center [412, 337] width 13 height 3
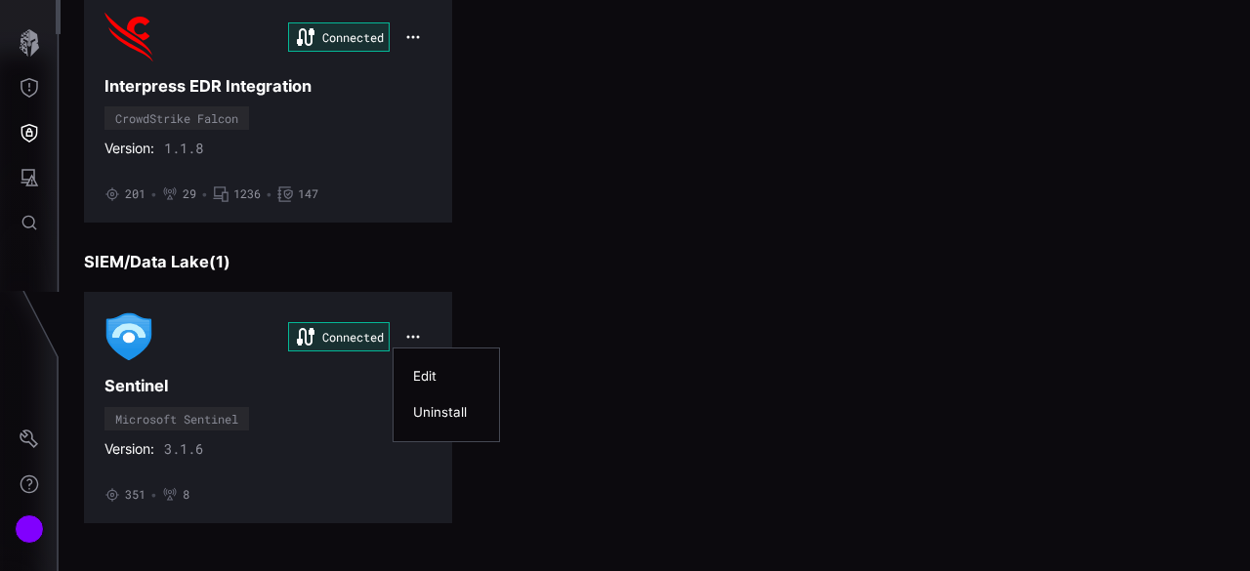
click at [431, 377] on div "Edit" at bounding box center [446, 376] width 66 height 17
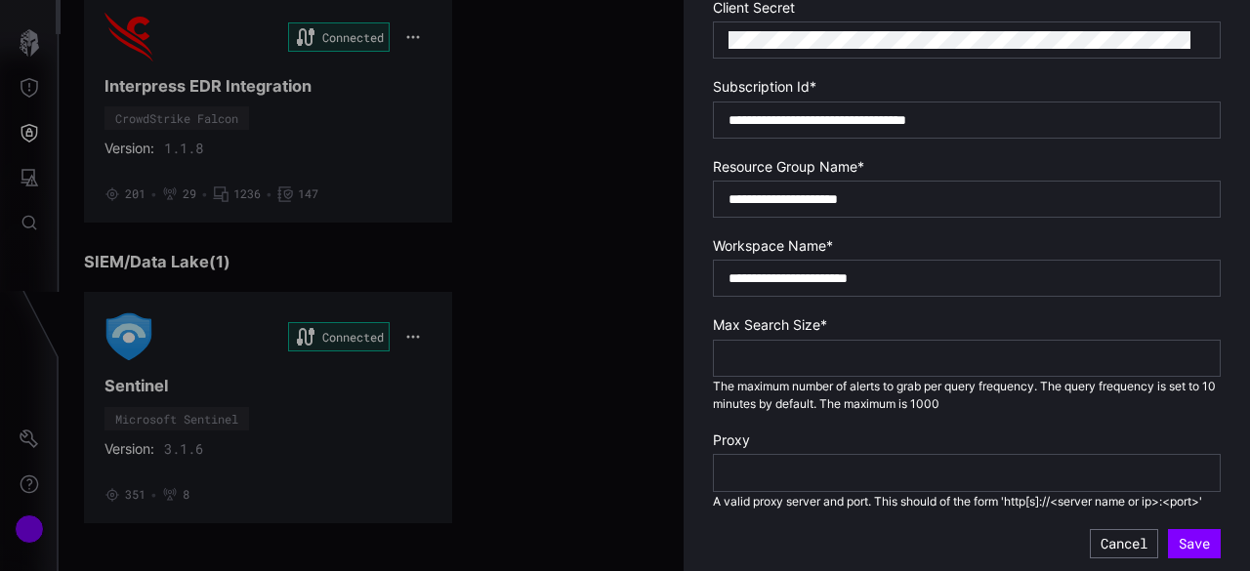
click at [580, 461] on div at bounding box center [625, 285] width 1250 height 571
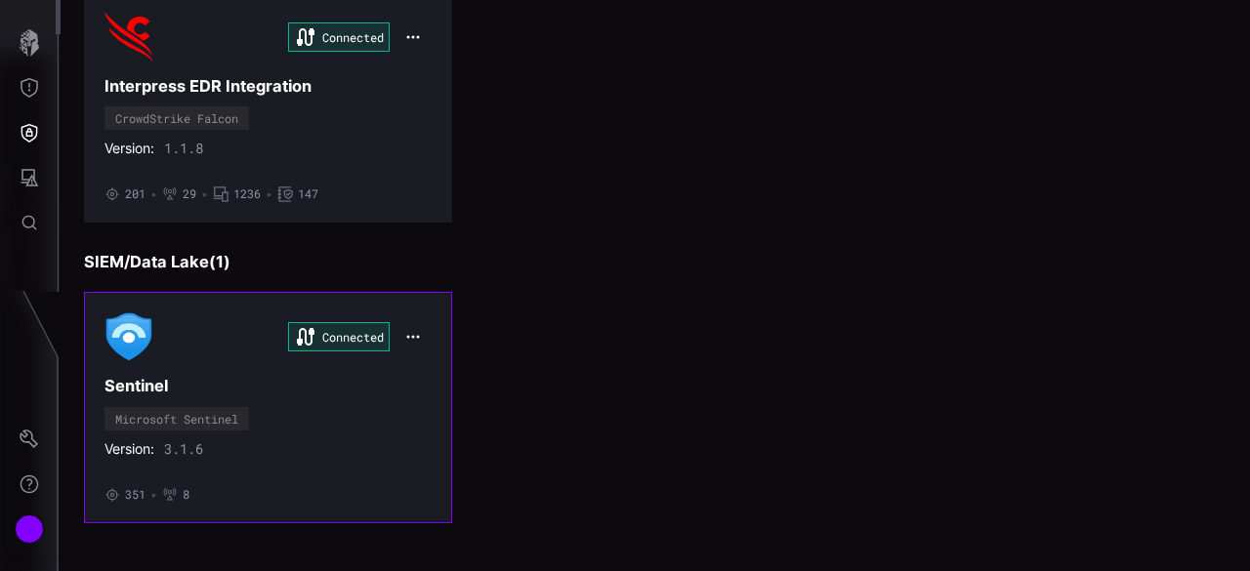
click at [199, 350] on div "Connected" at bounding box center [268, 337] width 327 height 49
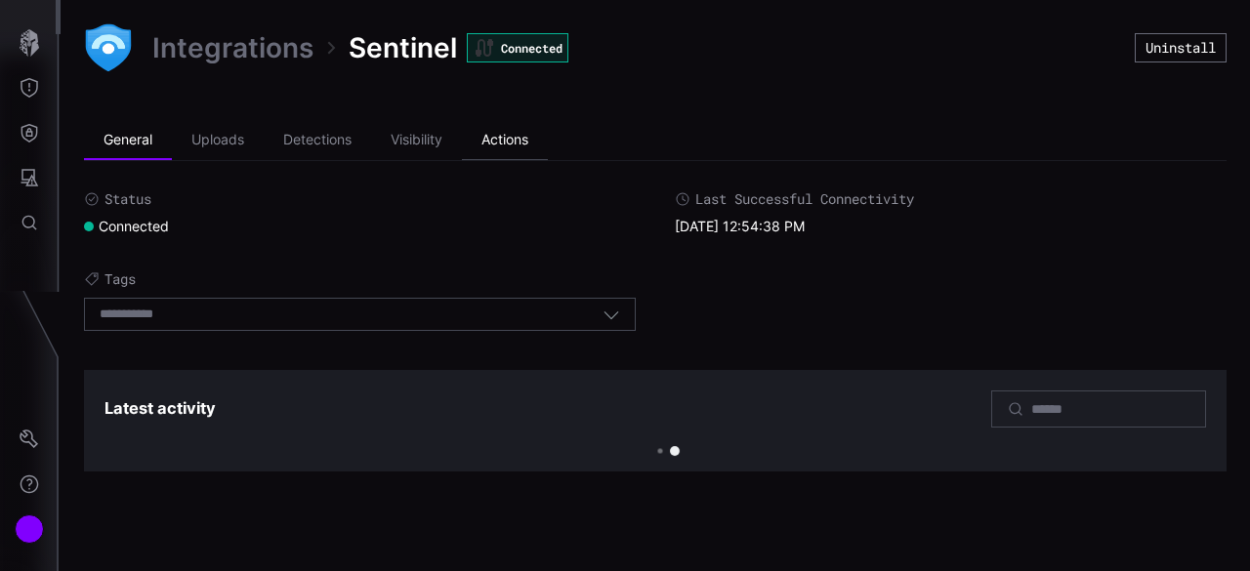
click at [226, 148] on li "Uploads" at bounding box center [218, 140] width 92 height 39
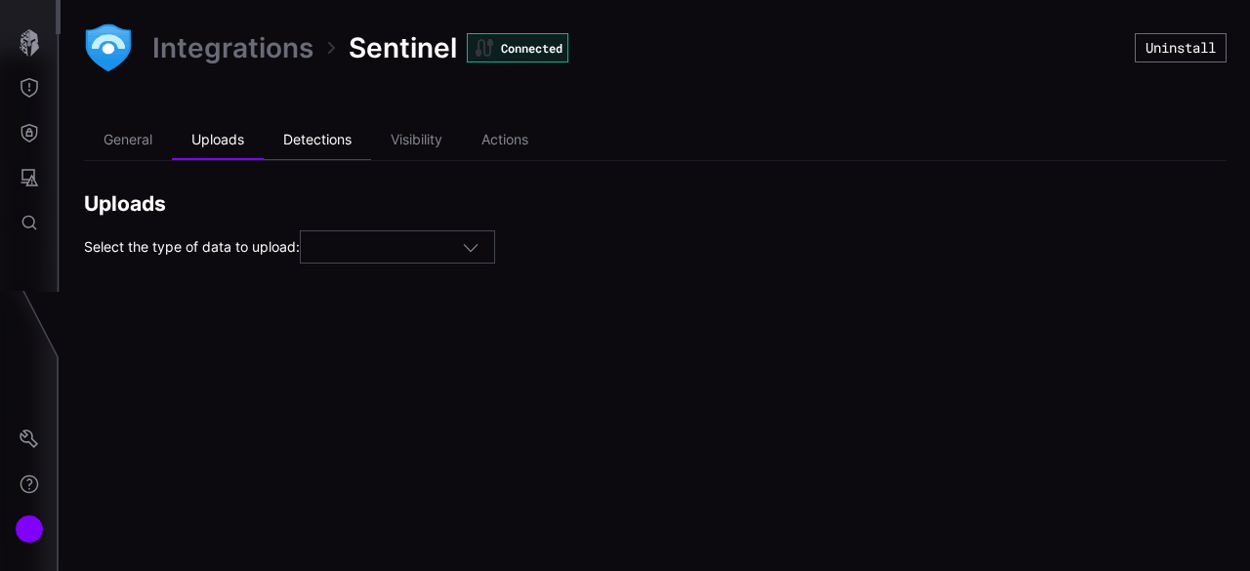
click at [317, 142] on li "Detections" at bounding box center [317, 140] width 107 height 39
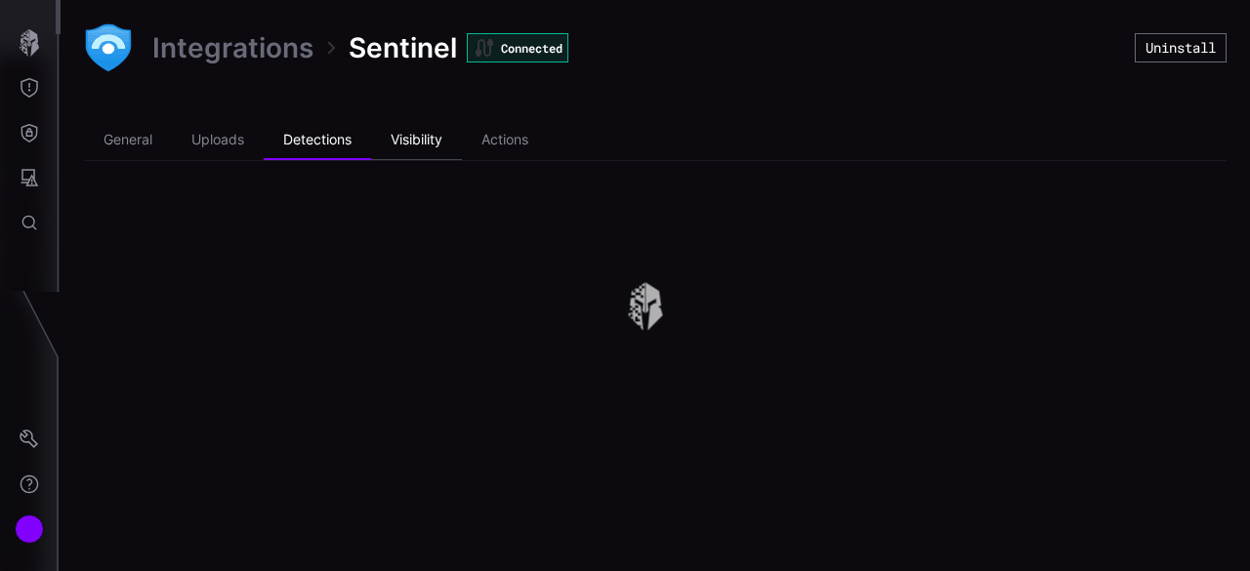
click at [401, 138] on li "Visibility" at bounding box center [416, 140] width 91 height 39
click at [491, 142] on li "Actions" at bounding box center [505, 140] width 86 height 39
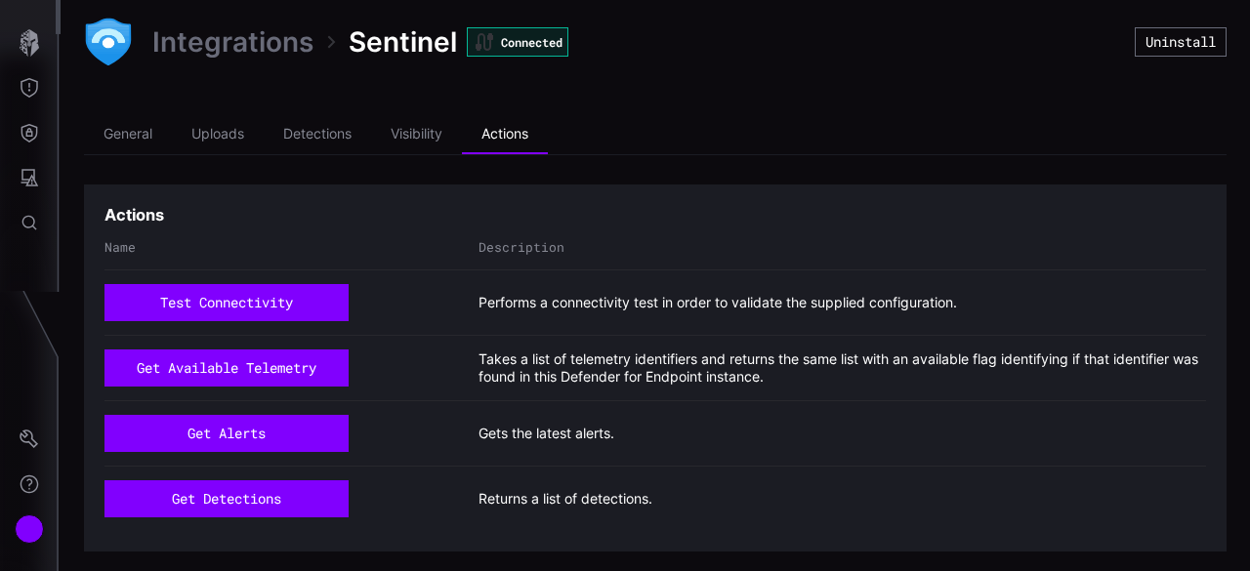
scroll to position [8, 0]
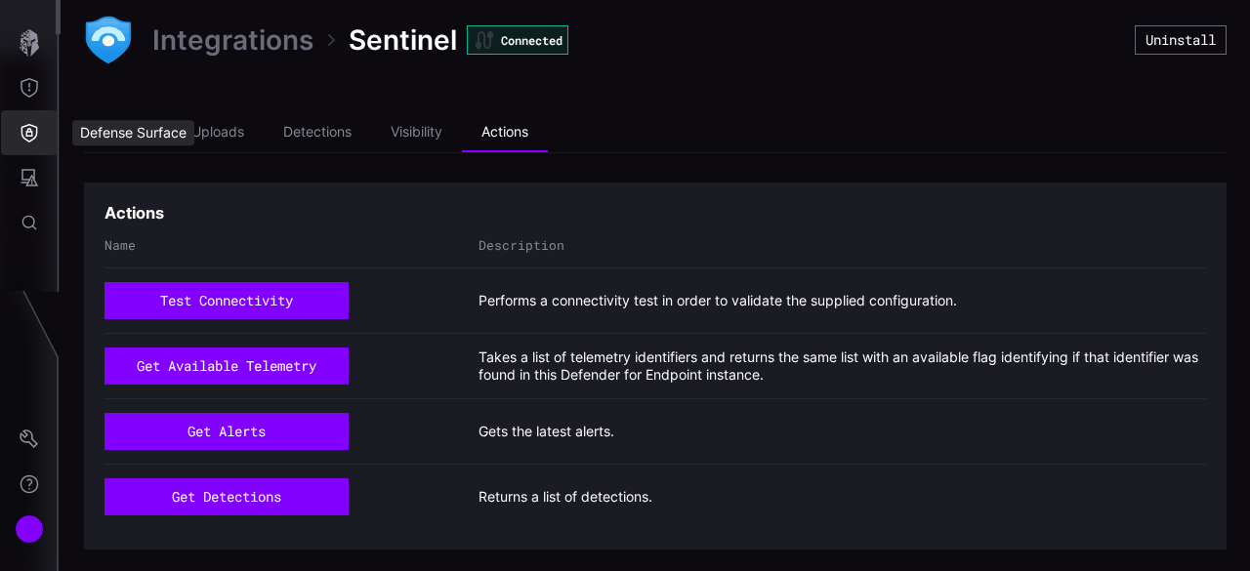
click at [32, 141] on icon "Defense Surface" at bounding box center [30, 133] width 20 height 20
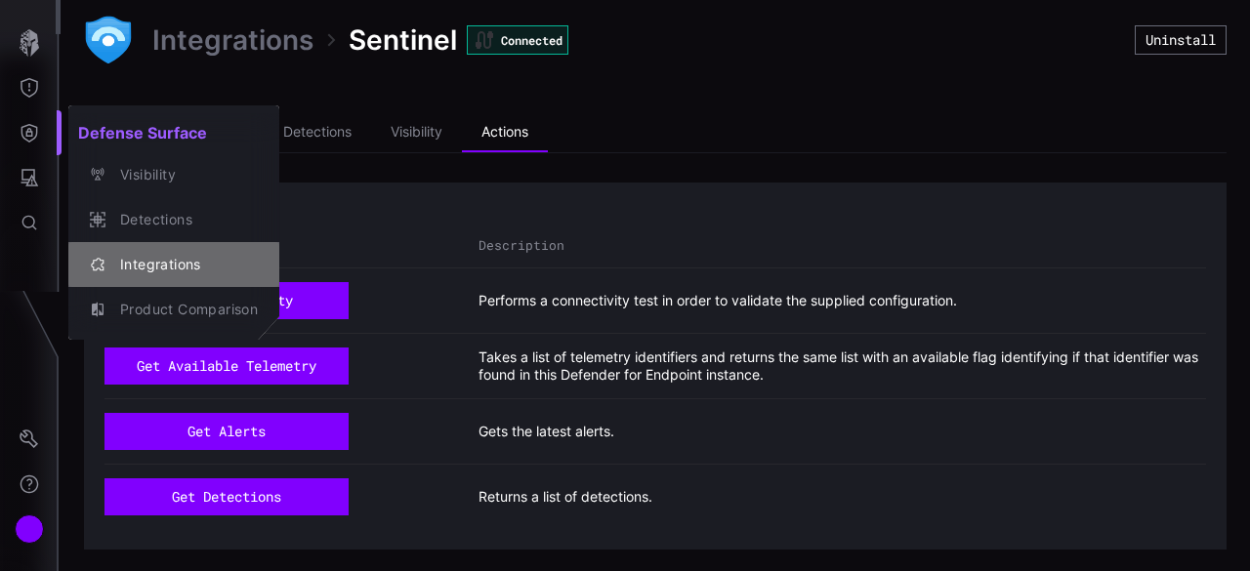
click at [180, 267] on div "Integrations" at bounding box center [184, 265] width 148 height 24
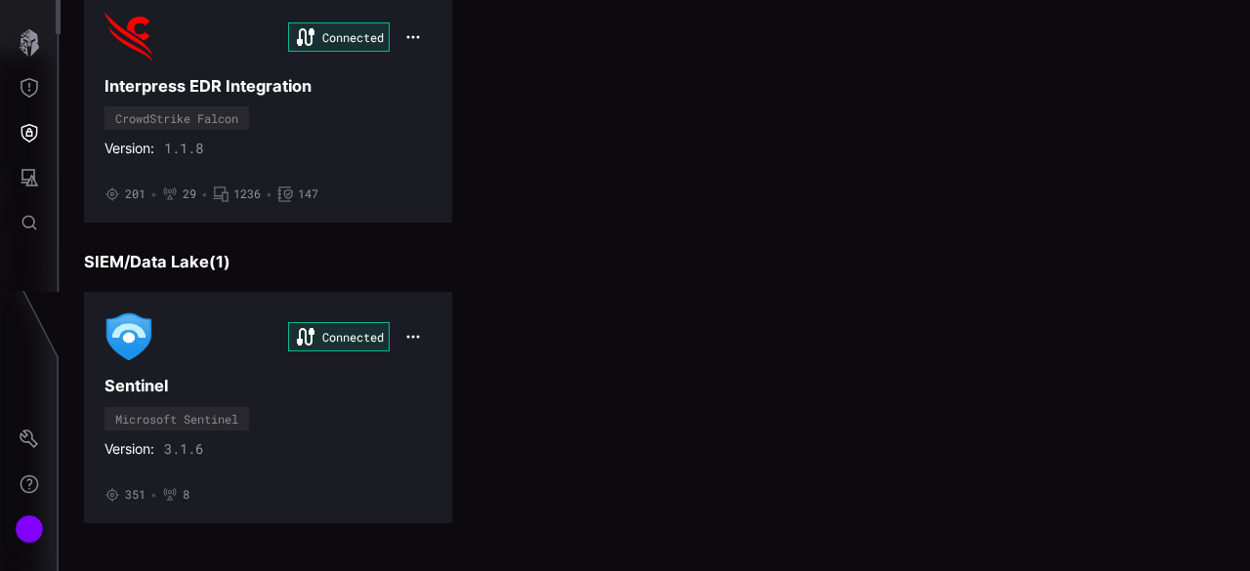
scroll to position [211, 0]
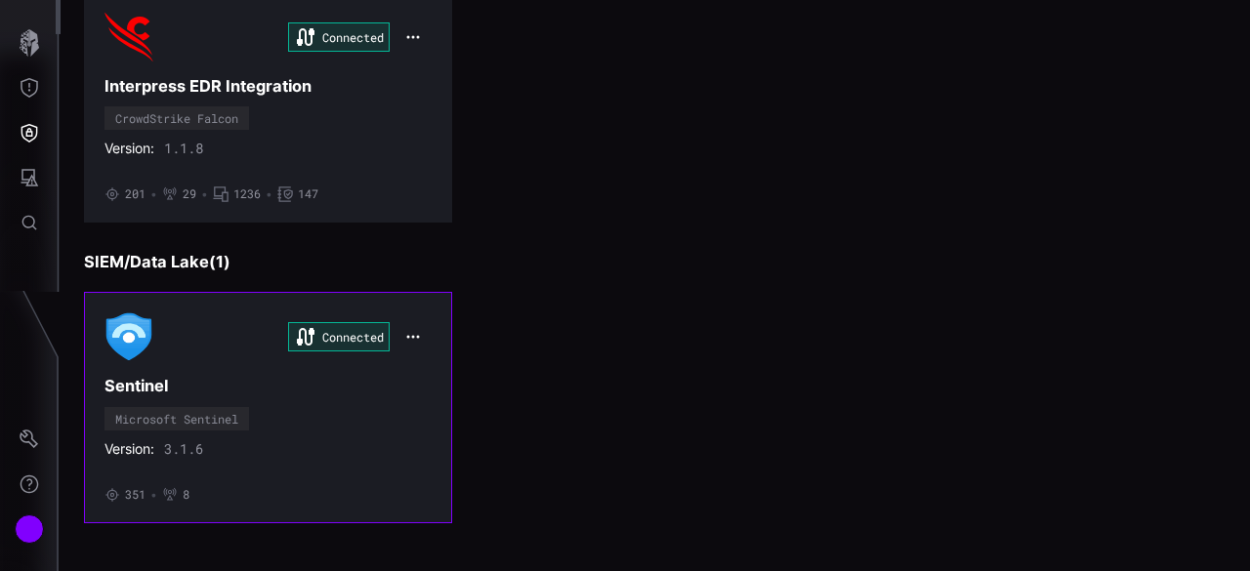
click at [406, 337] on icon "button" at bounding box center [413, 337] width 16 height 16
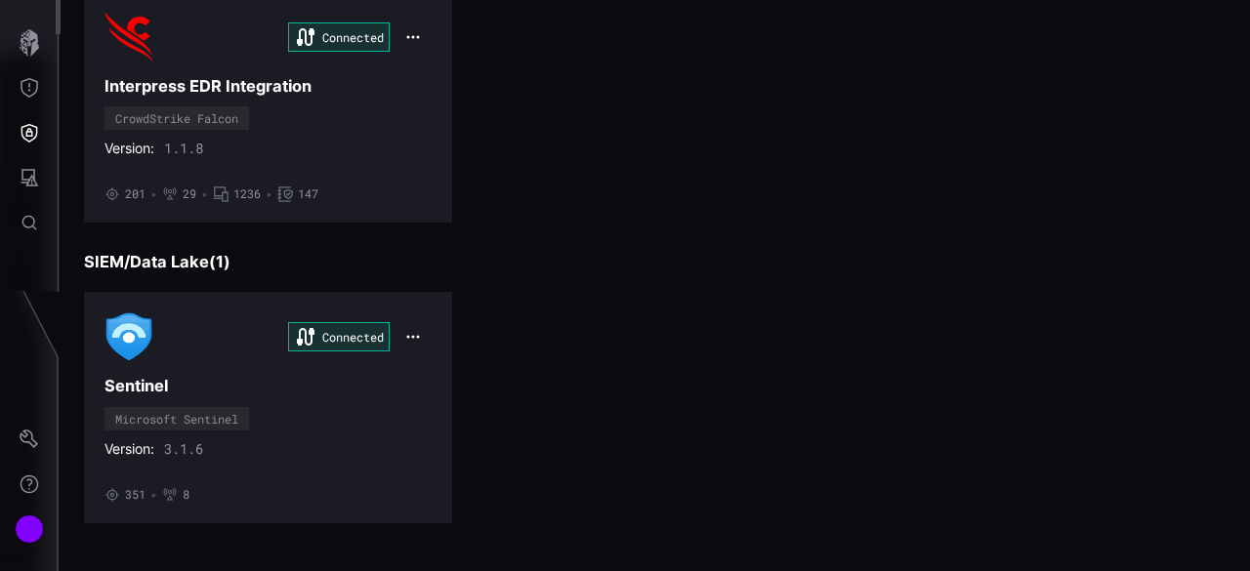
click at [910, 239] on div "Endpoint ( 1 ) Connected Interpress EDR Integration CrowdStrike Falcon Version:…" at bounding box center [655, 237] width 1143 height 572
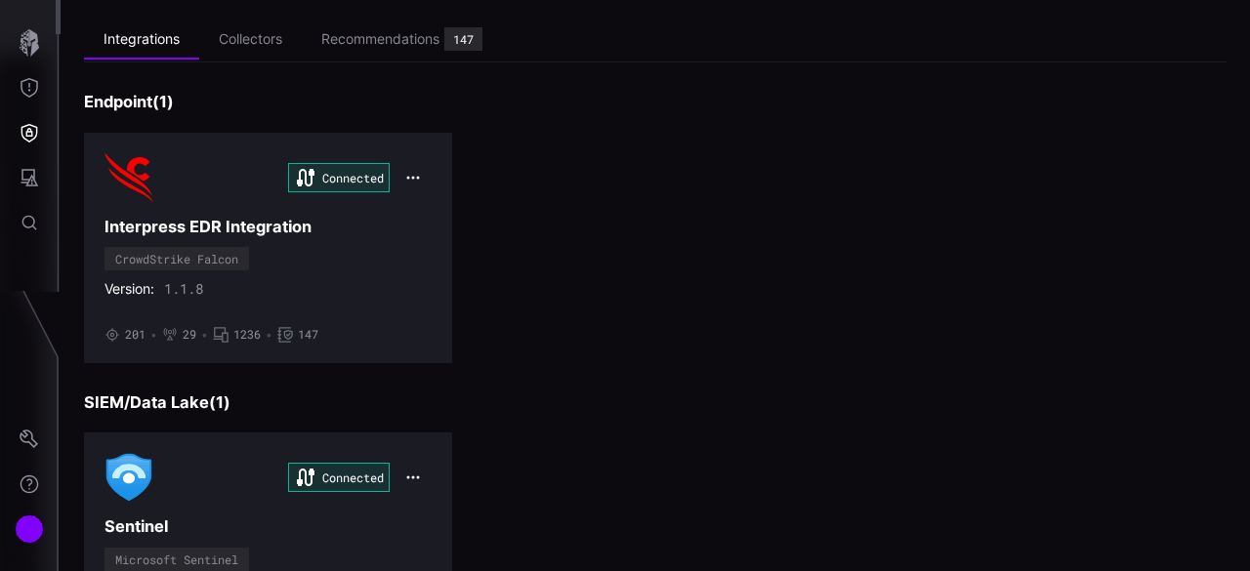
scroll to position [0, 0]
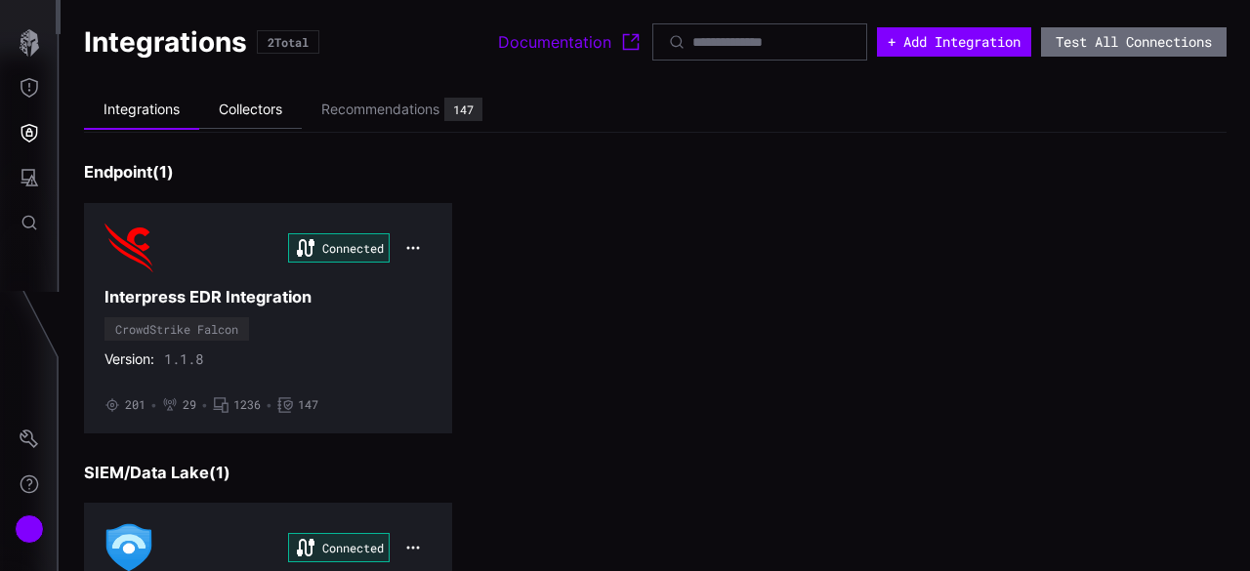
click at [242, 108] on li "Collectors" at bounding box center [250, 110] width 103 height 38
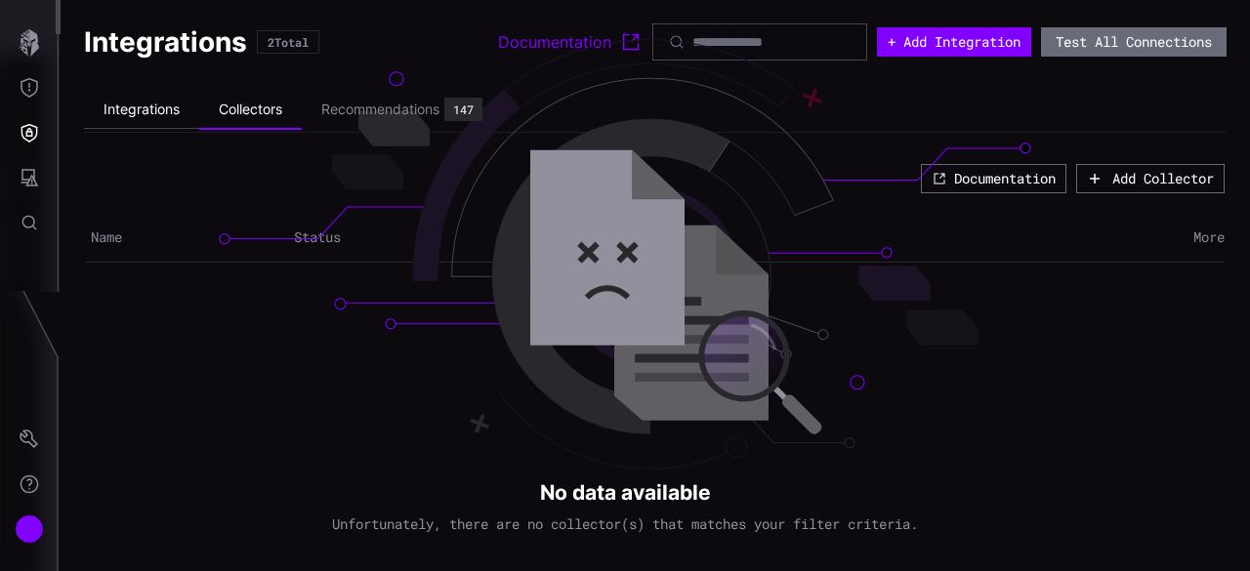
click at [145, 105] on li "Integrations" at bounding box center [141, 110] width 115 height 38
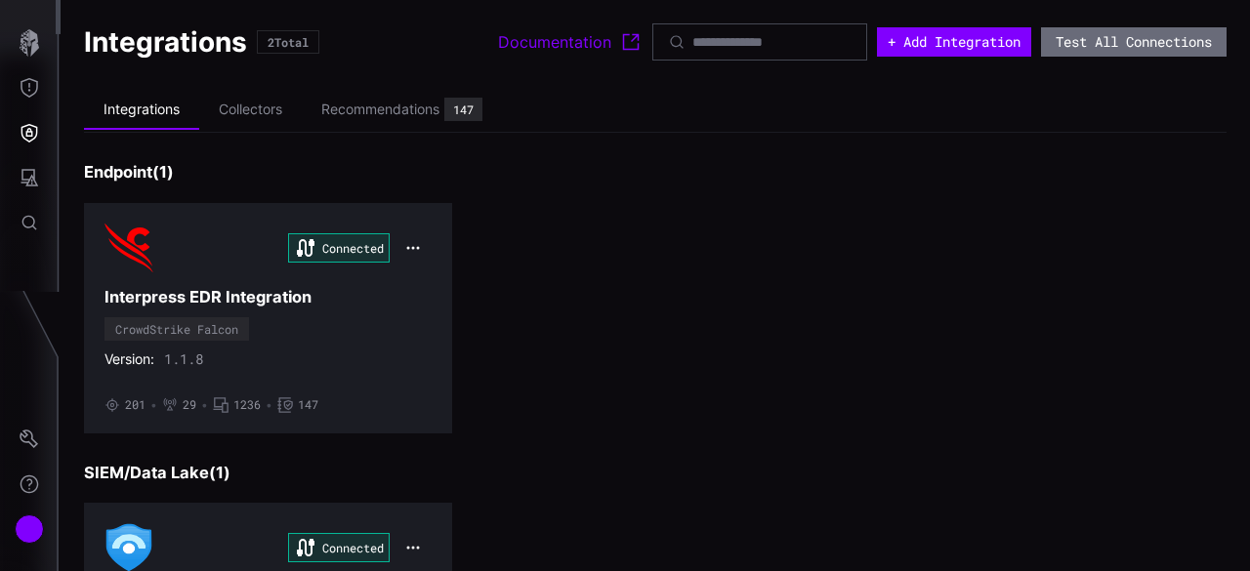
click at [212, 289] on h3 "Interpress EDR Integration" at bounding box center [268, 297] width 327 height 21
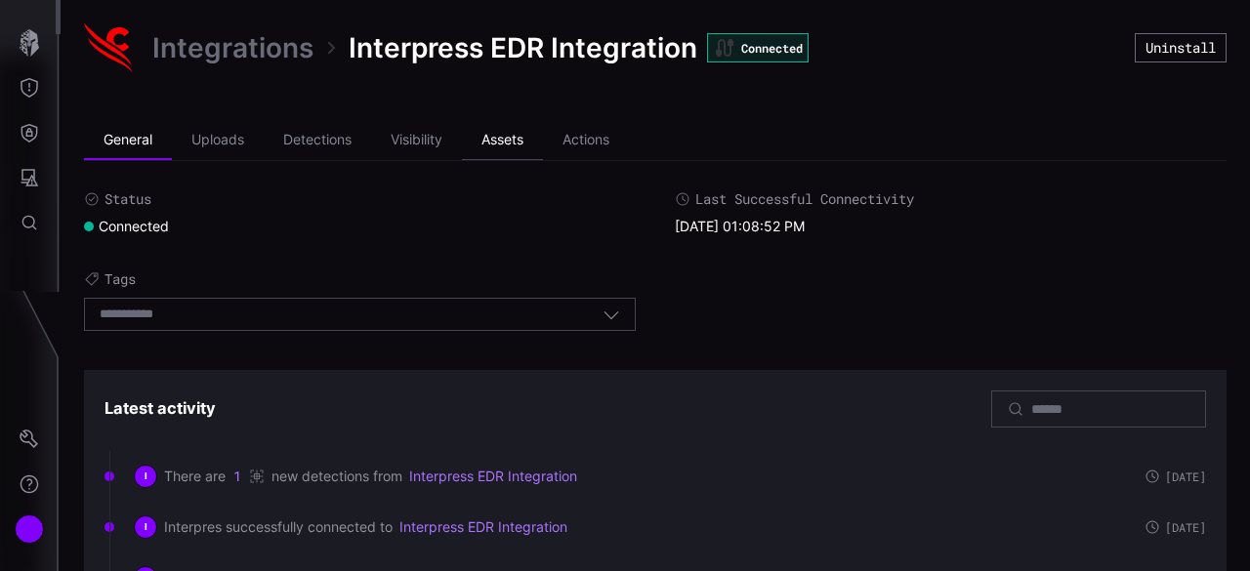
click at [475, 137] on li "Assets" at bounding box center [502, 140] width 81 height 39
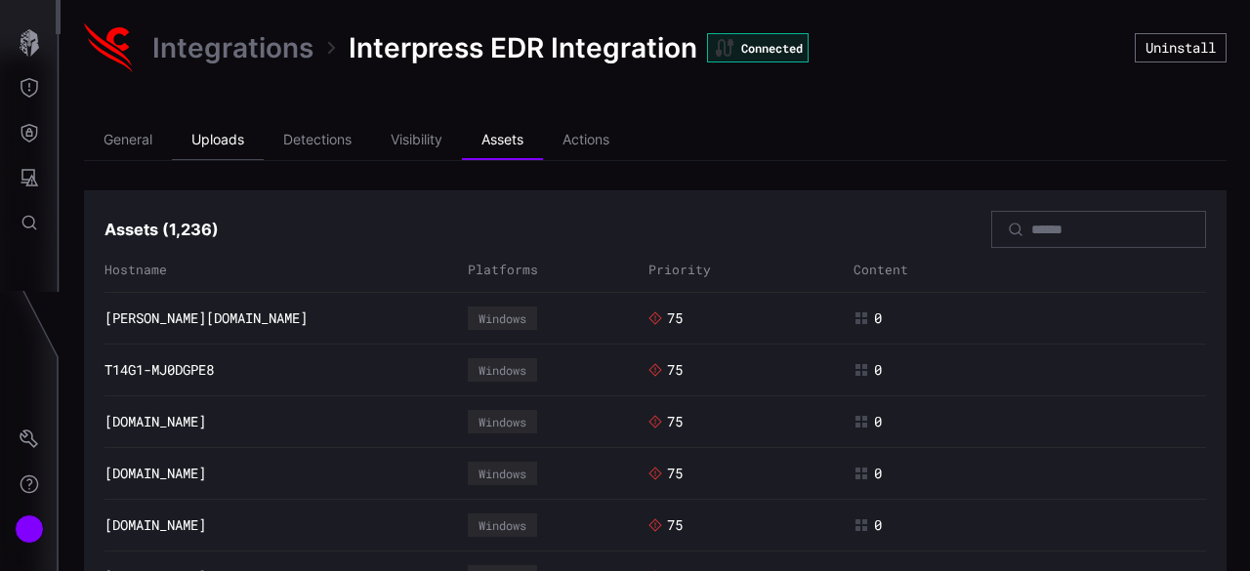
click at [247, 149] on li "Uploads" at bounding box center [218, 140] width 92 height 39
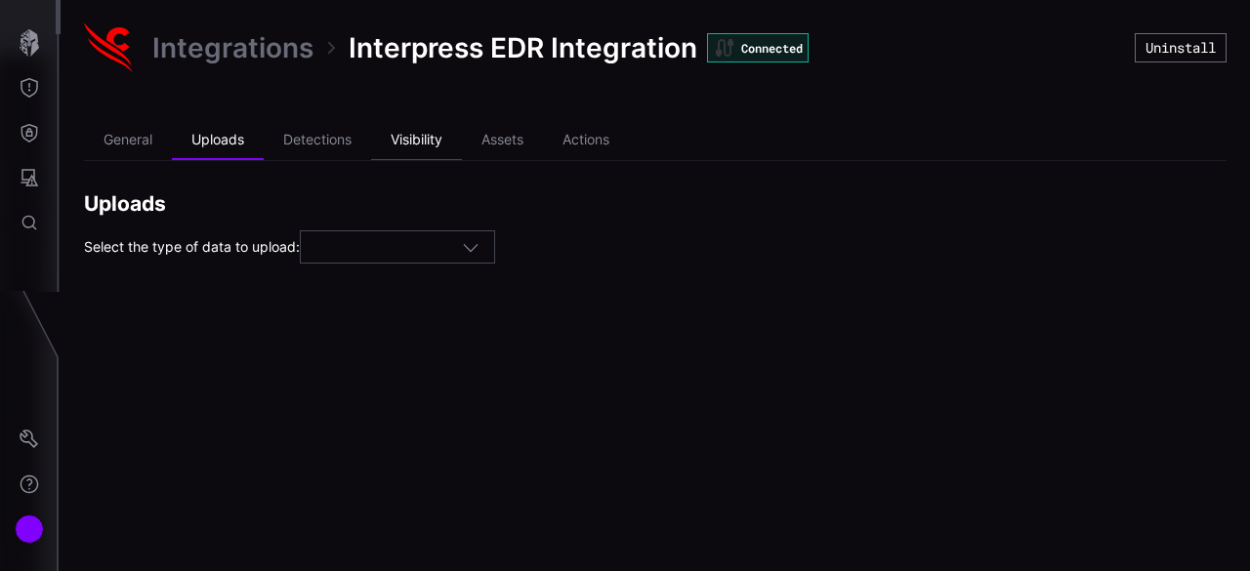
click at [371, 137] on li "Visibility" at bounding box center [416, 140] width 91 height 39
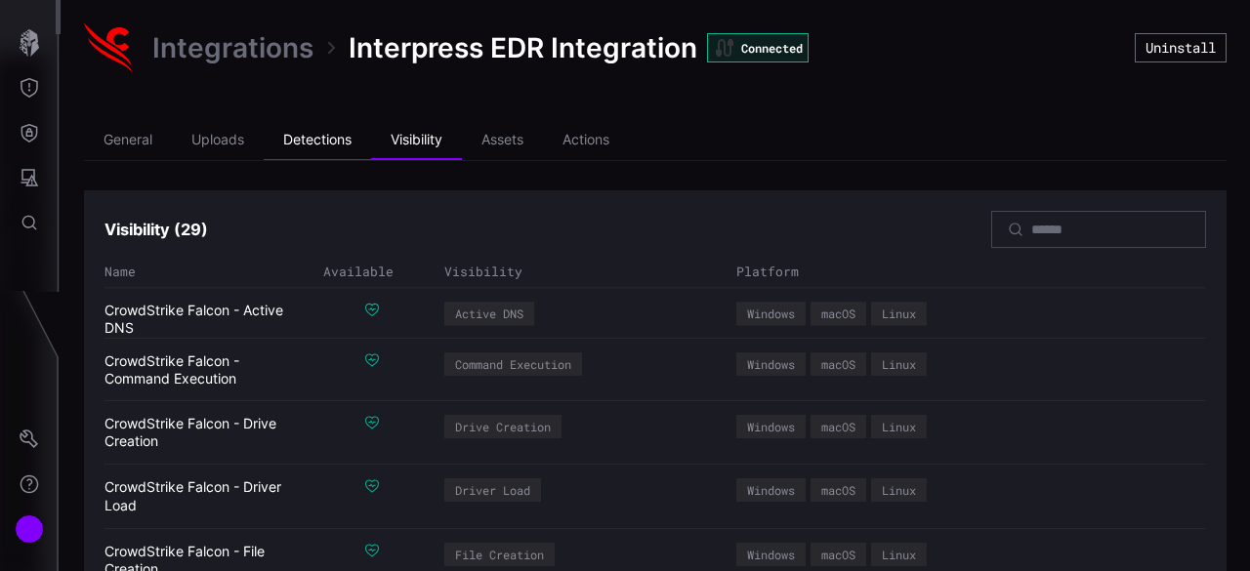
click at [346, 142] on li "Detections" at bounding box center [317, 140] width 107 height 39
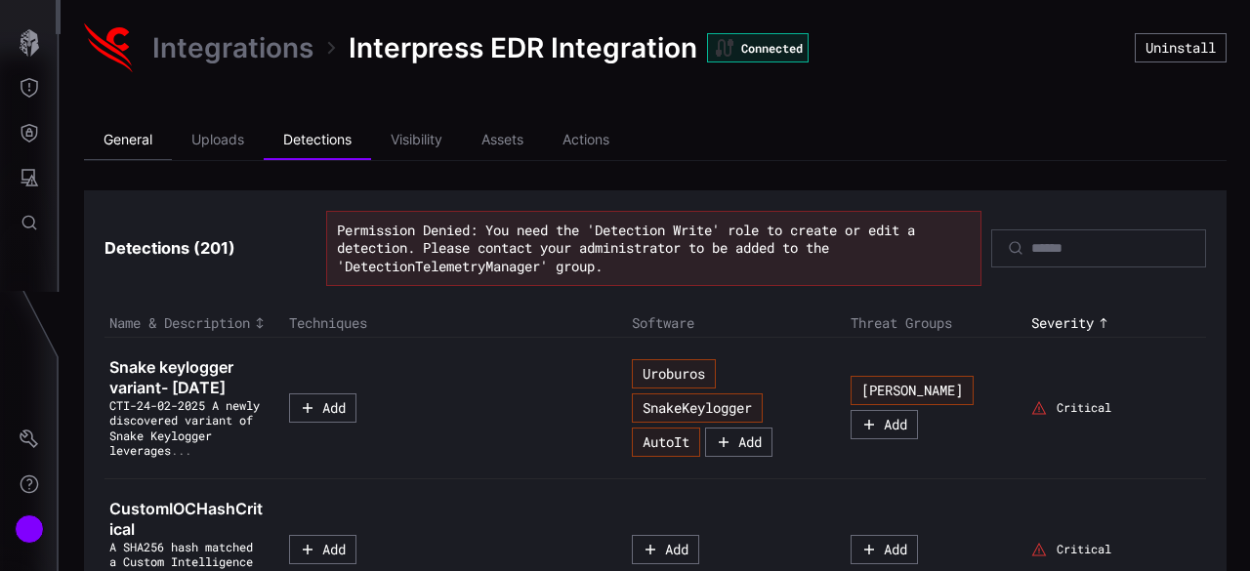
click at [139, 146] on li "General" at bounding box center [128, 140] width 88 height 39
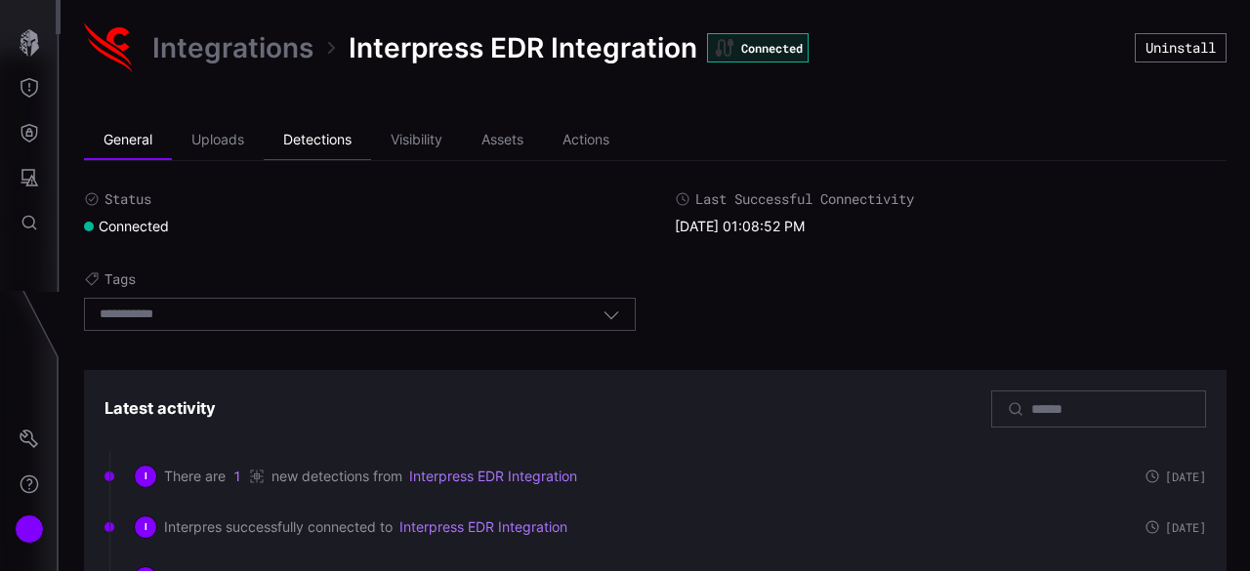
click at [308, 148] on li "Detections" at bounding box center [317, 140] width 107 height 39
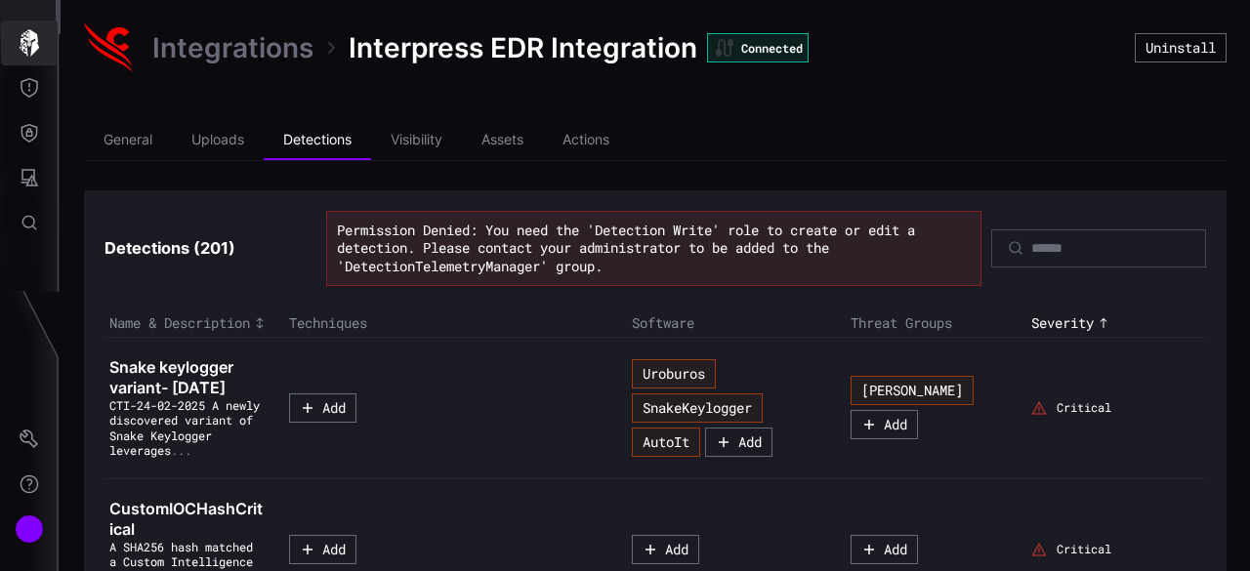
click at [30, 47] on icon "button" at bounding box center [29, 42] width 27 height 27
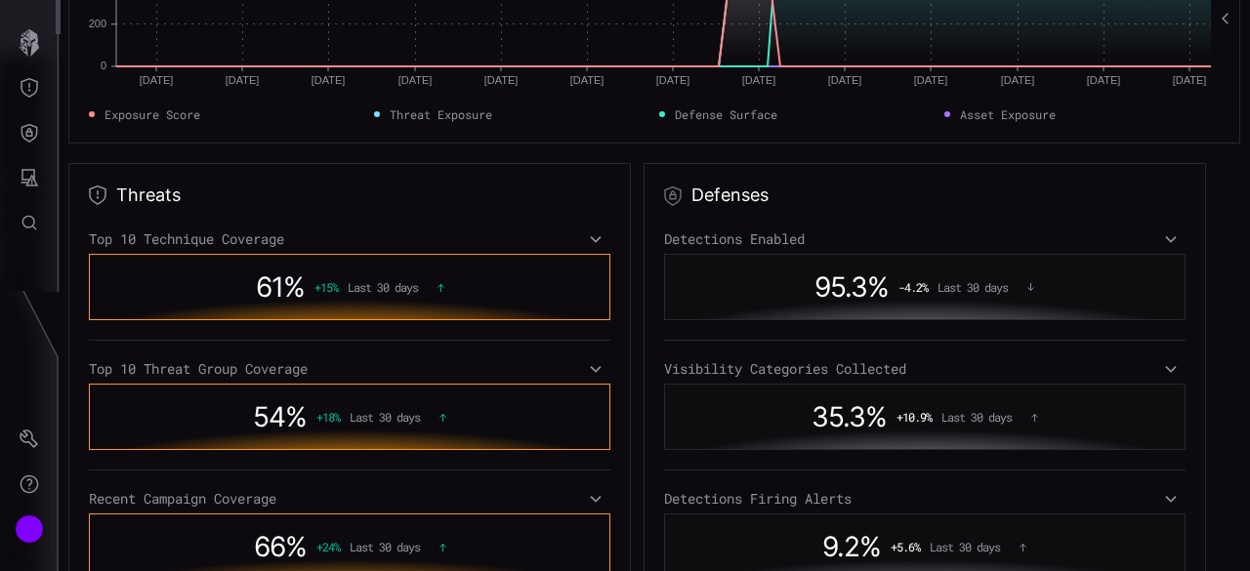
scroll to position [19, 0]
